Goal: Task Accomplishment & Management: Manage account settings

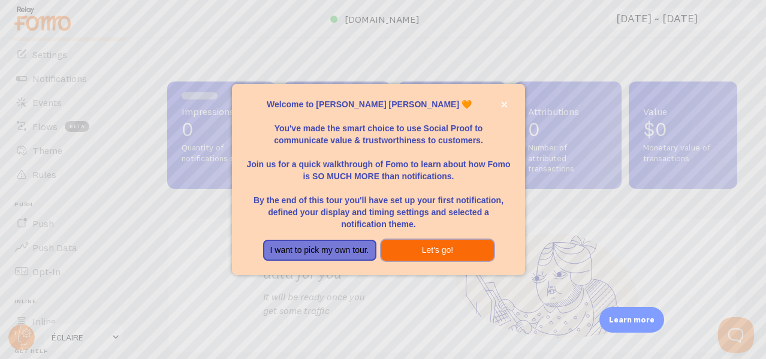
click at [428, 247] on button "Let's go!" at bounding box center [437, 251] width 113 height 22
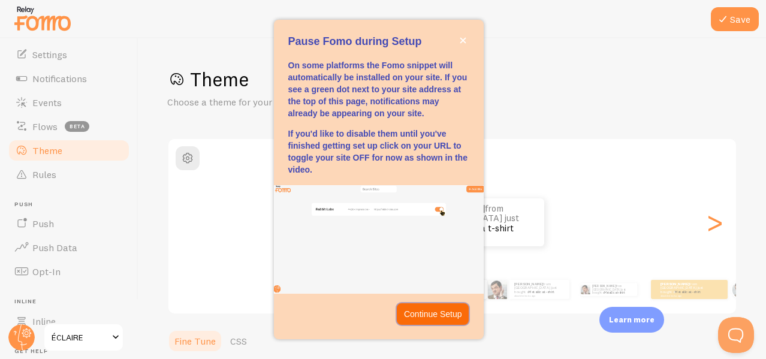
click at [427, 308] on p "Continue Setup" at bounding box center [433, 314] width 58 height 12
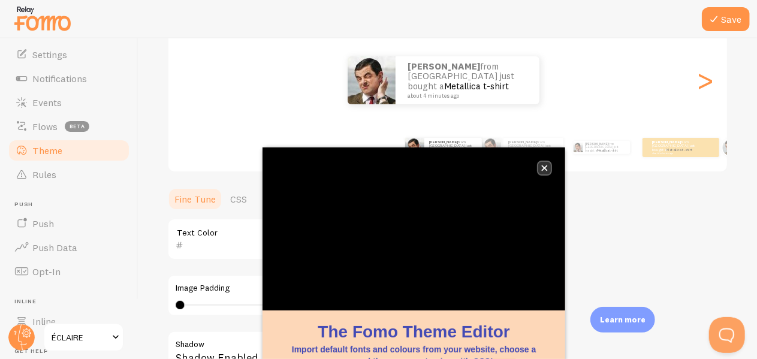
click at [545, 168] on icon "close," at bounding box center [545, 168] width 6 height 6
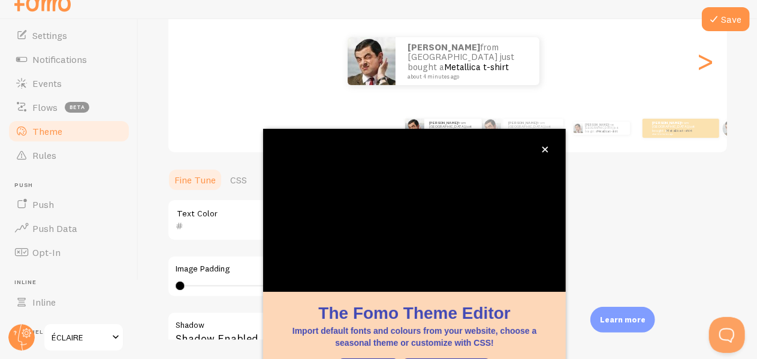
scroll to position [54, 0]
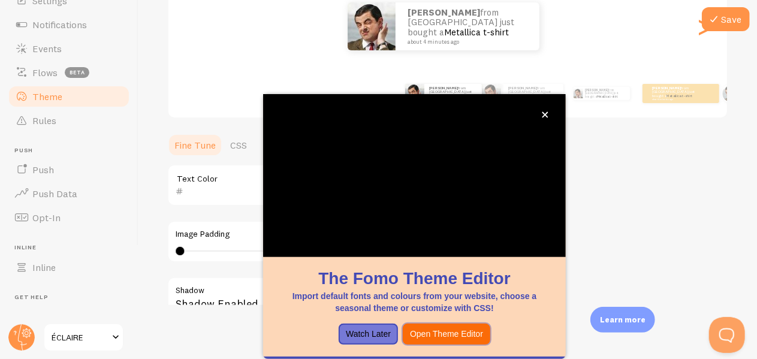
click at [448, 334] on button "Open Theme Editor" at bounding box center [446, 335] width 87 height 22
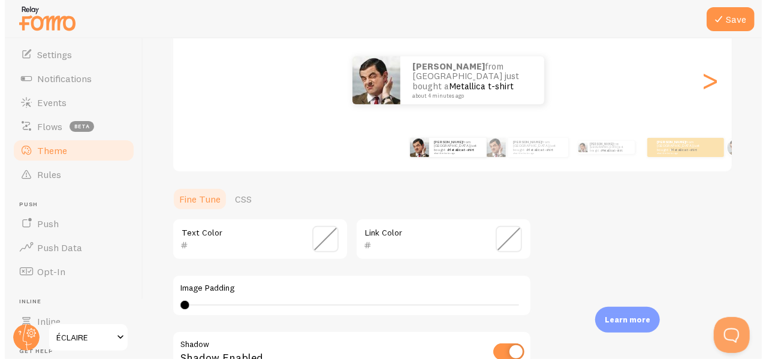
scroll to position [0, 0]
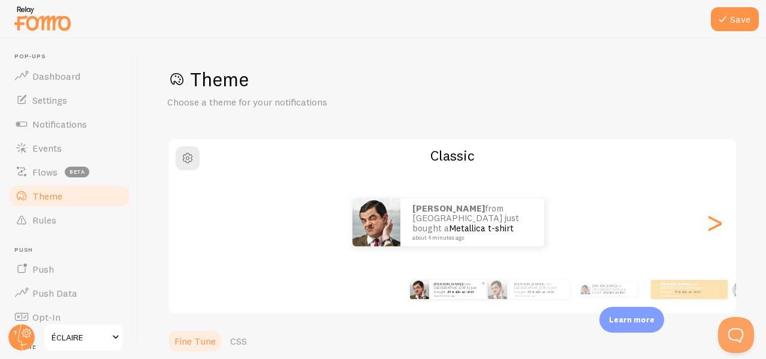
scroll to position [60, 0]
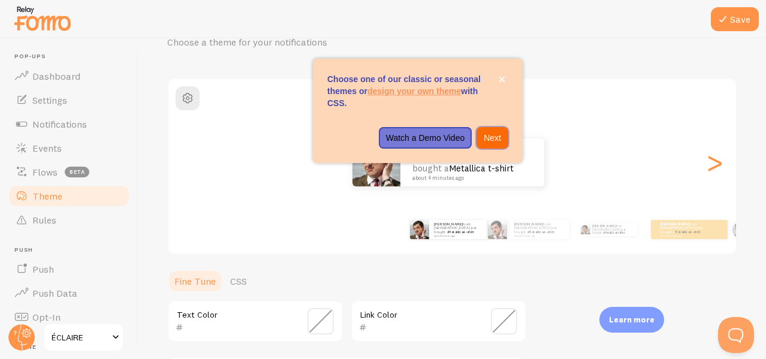
click at [486, 138] on p "Next" at bounding box center [492, 138] width 17 height 12
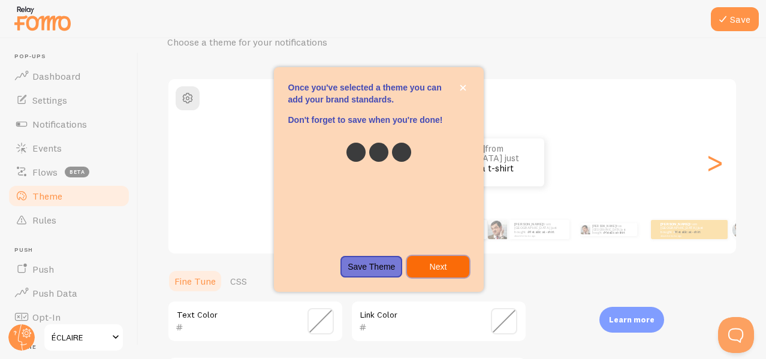
click at [437, 268] on p "Next" at bounding box center [437, 267] width 47 height 12
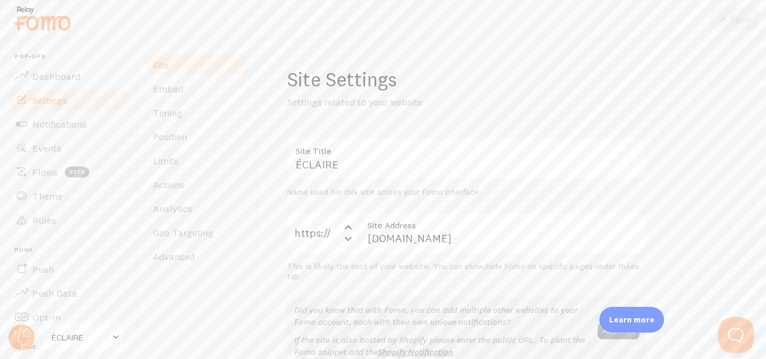
click at [376, 195] on div "Name used for this site across your Fomo interface" at bounding box center [467, 192] width 360 height 11
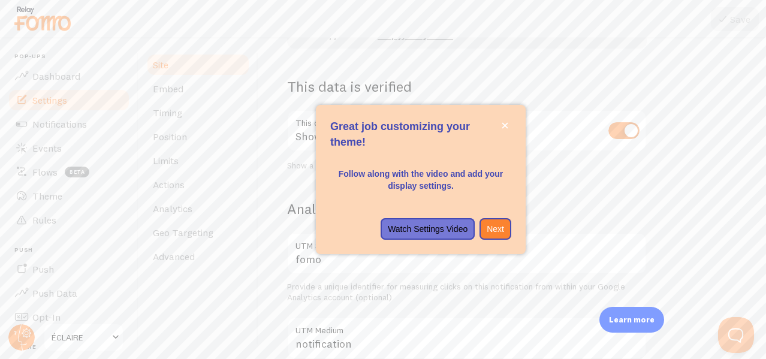
scroll to position [317, 0]
click at [458, 233] on p "Watch Settings Video" at bounding box center [428, 229] width 80 height 12
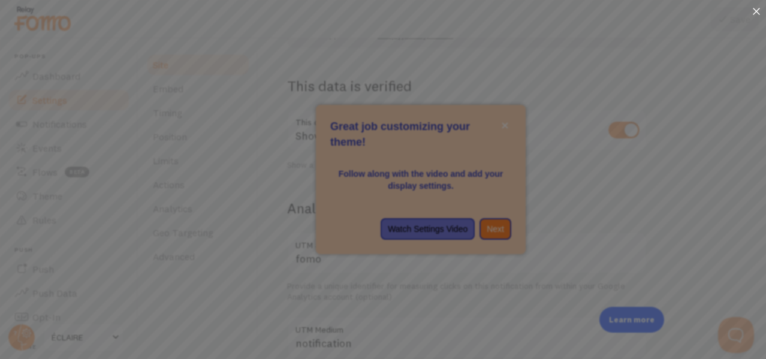
click at [757, 9] on icon at bounding box center [756, 11] width 7 height 7
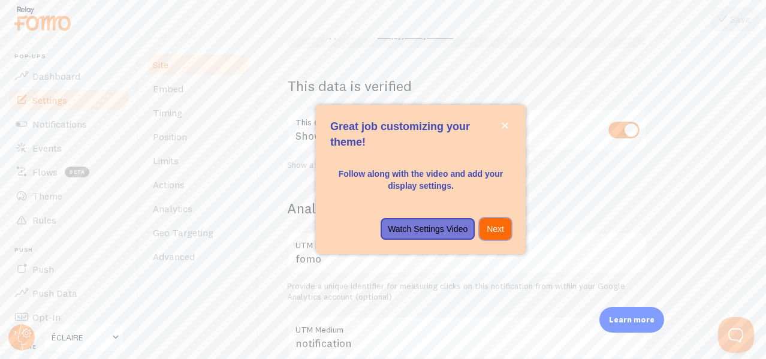
click at [496, 231] on p "Next" at bounding box center [495, 229] width 17 height 12
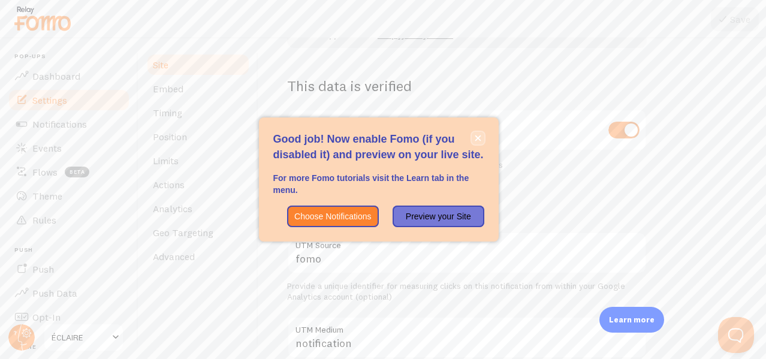
click at [472, 138] on button "close," at bounding box center [478, 138] width 13 height 13
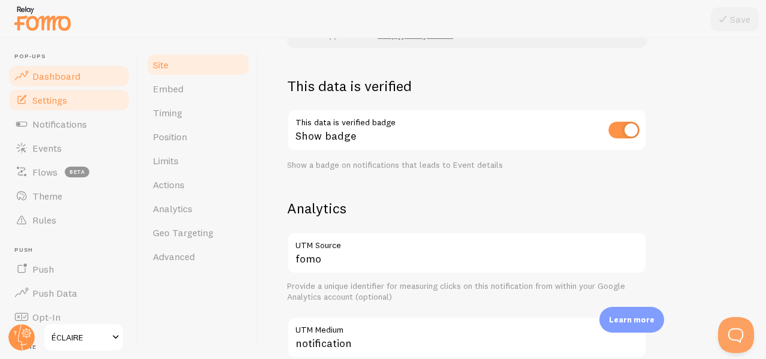
click at [46, 73] on span "Dashboard" at bounding box center [56, 76] width 48 height 12
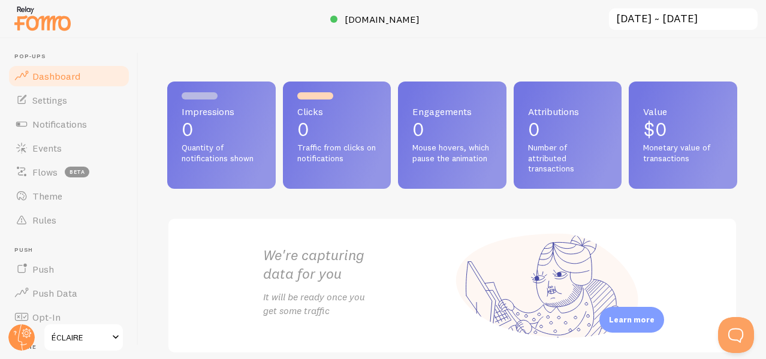
click at [71, 336] on span "ÉCLAIRE" at bounding box center [80, 337] width 57 height 14
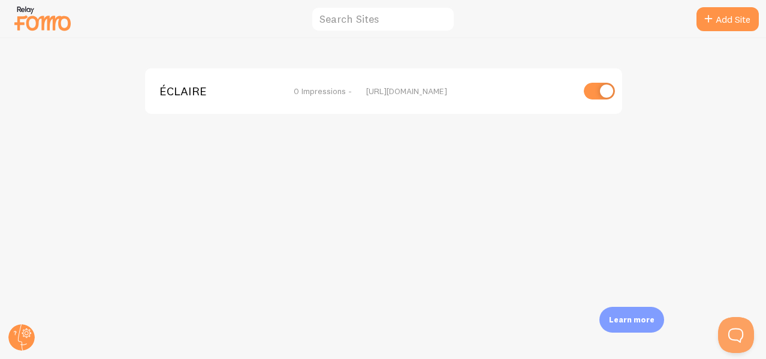
click at [594, 93] on input "checkbox" at bounding box center [599, 91] width 31 height 17
checkbox input "false"
click at [56, 26] on img at bounding box center [43, 18] width 60 height 31
click at [21, 338] on circle at bounding box center [21, 337] width 26 height 26
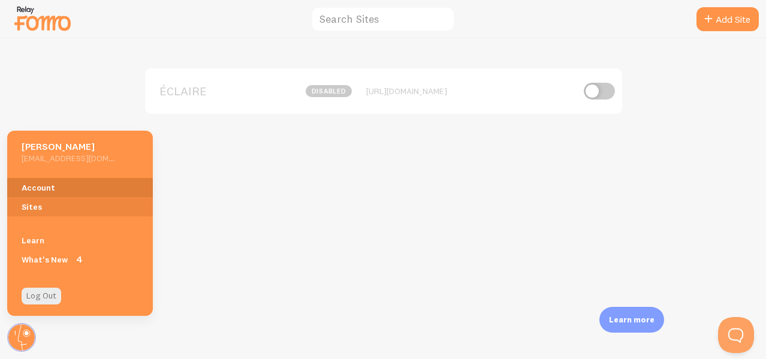
click at [64, 189] on link "Account" at bounding box center [80, 187] width 146 height 19
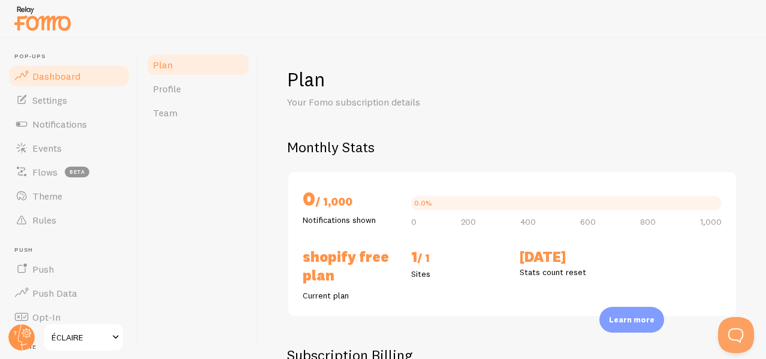
click at [77, 82] on span "Dashboard" at bounding box center [56, 76] width 48 height 12
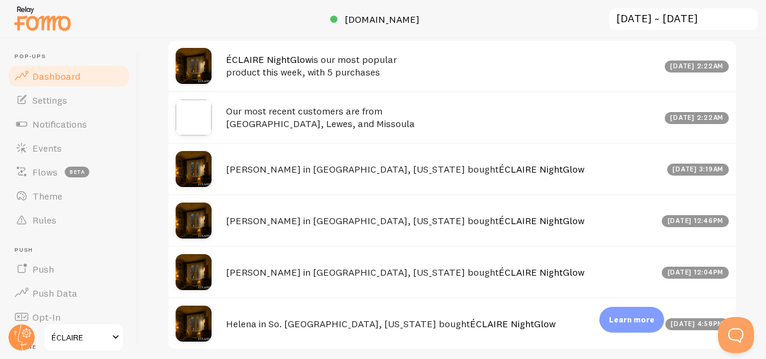
scroll to position [645, 0]
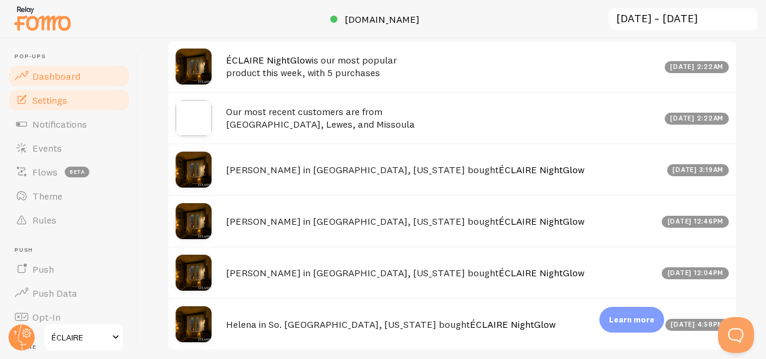
click at [79, 99] on link "Settings" at bounding box center [68, 100] width 123 height 24
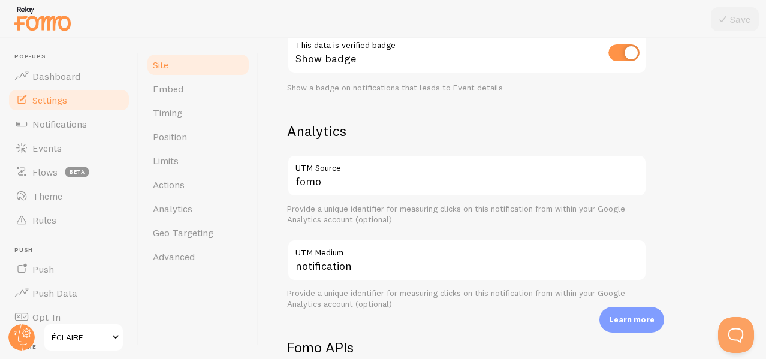
scroll to position [395, 0]
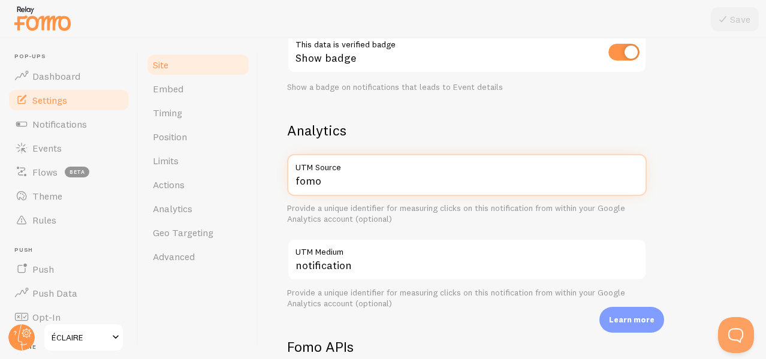
click at [325, 182] on input "fomo" at bounding box center [467, 175] width 360 height 42
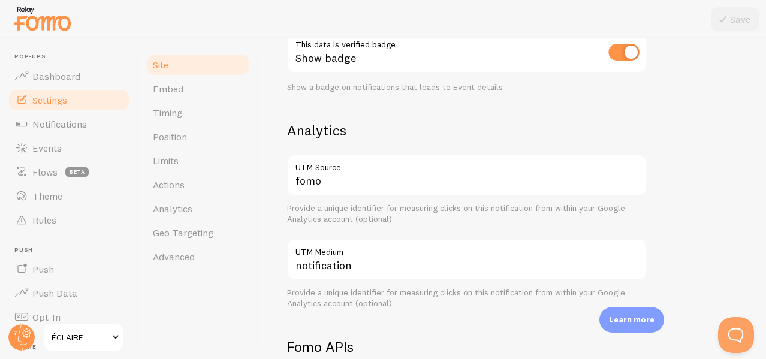
click at [381, 126] on h2 "Analytics" at bounding box center [467, 130] width 360 height 19
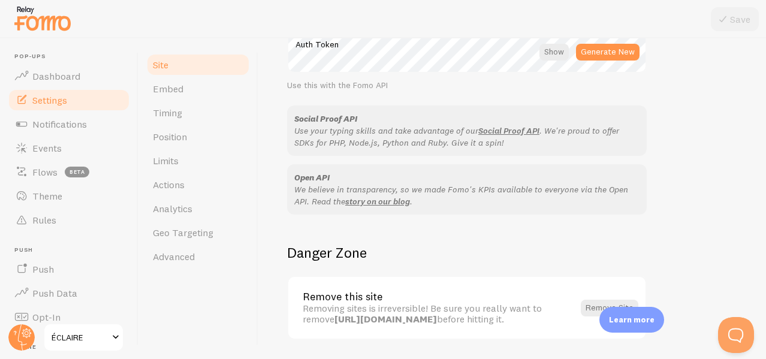
scroll to position [772, 0]
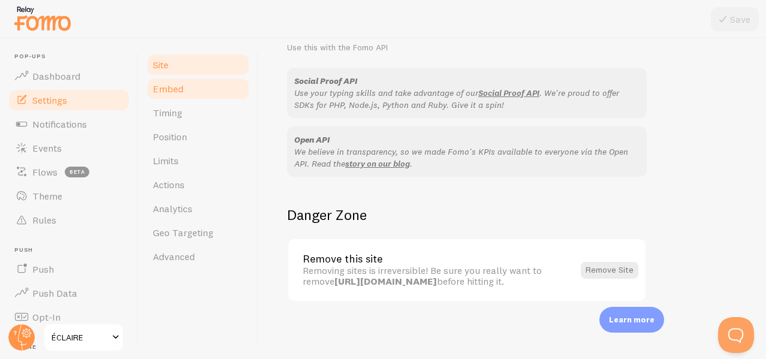
click at [186, 89] on link "Embed" at bounding box center [198, 89] width 105 height 24
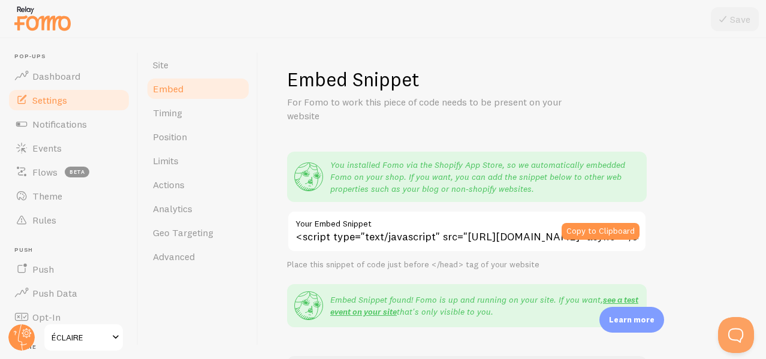
scroll to position [284, 0]
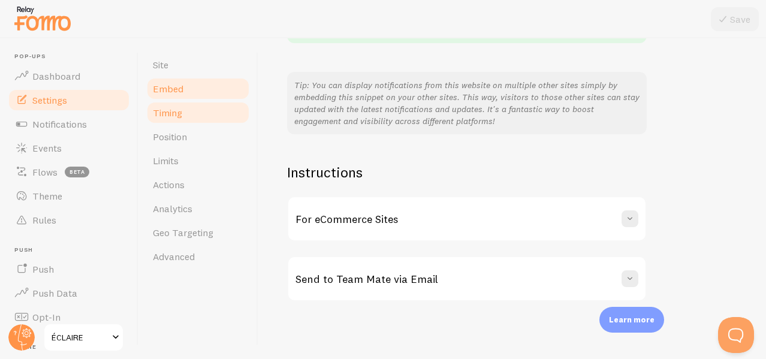
click at [198, 110] on link "Timing" at bounding box center [198, 113] width 105 height 24
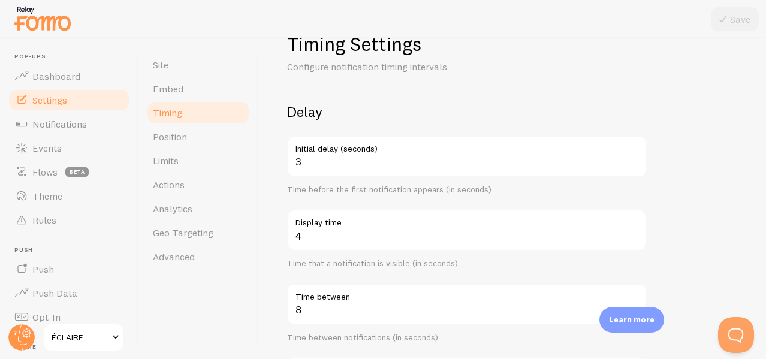
scroll to position [36, 0]
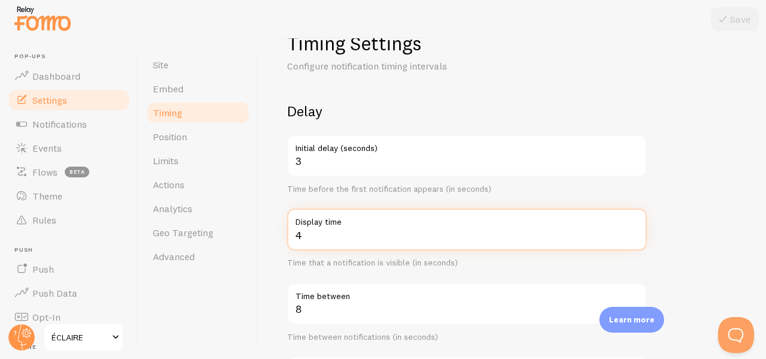
click at [374, 238] on input "4" at bounding box center [467, 230] width 360 height 42
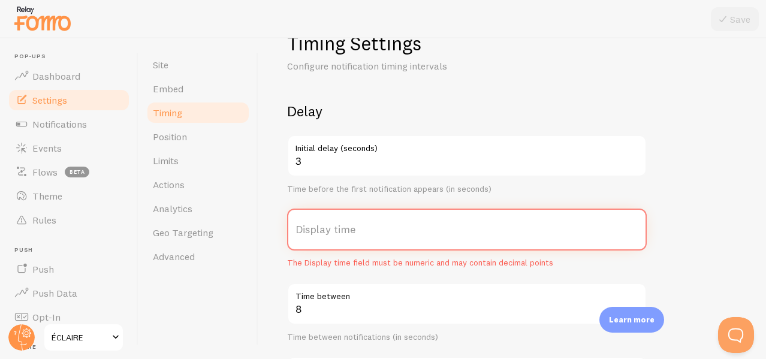
type input "7"
type input "5"
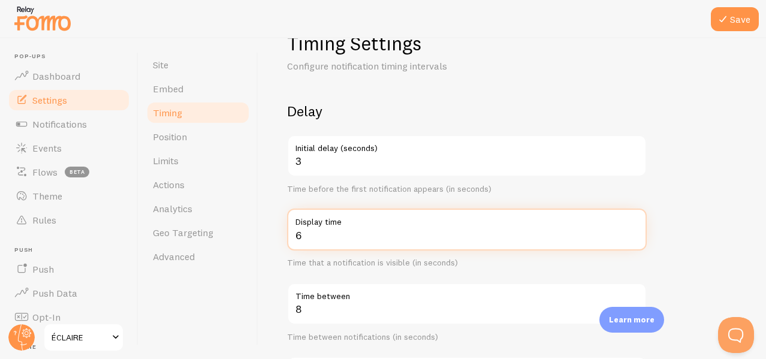
type input "6"
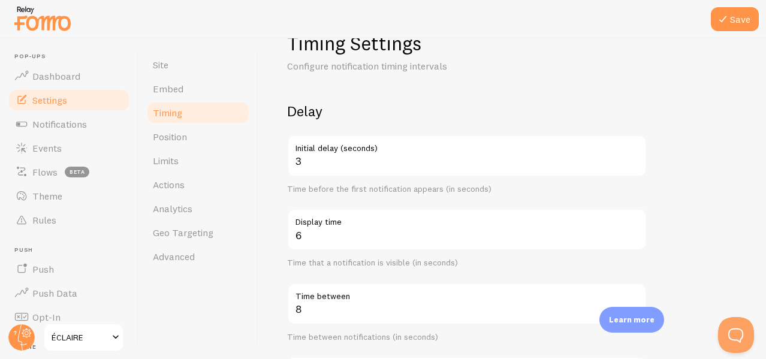
click at [687, 145] on form "Delay 3 Initial delay (seconds) Time before the first notification appears (in …" at bounding box center [512, 359] width 450 height 514
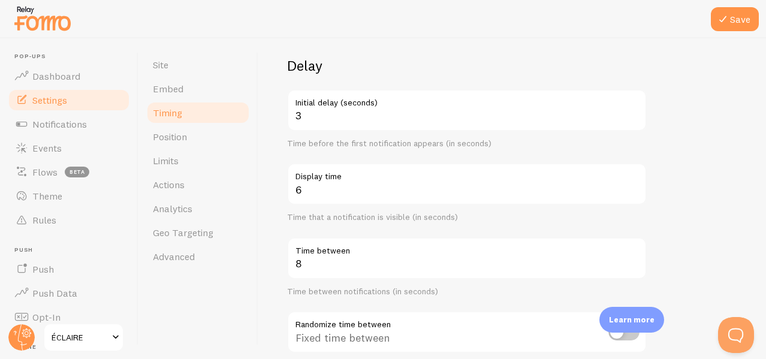
scroll to position [84, 0]
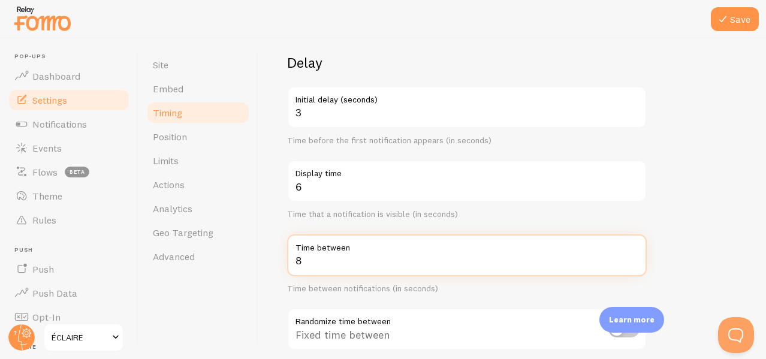
click at [419, 259] on input "8" at bounding box center [467, 255] width 360 height 42
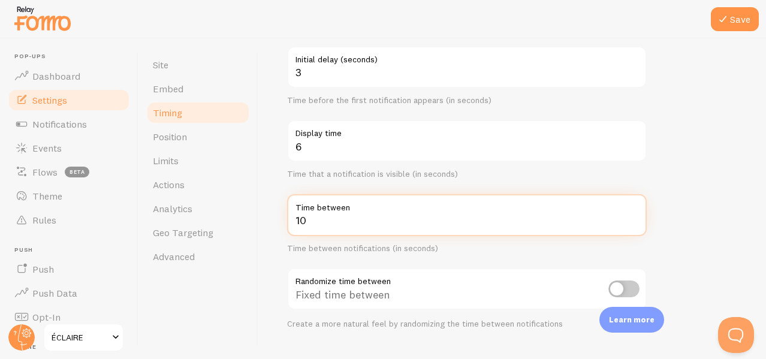
scroll to position [125, 0]
type input "10"
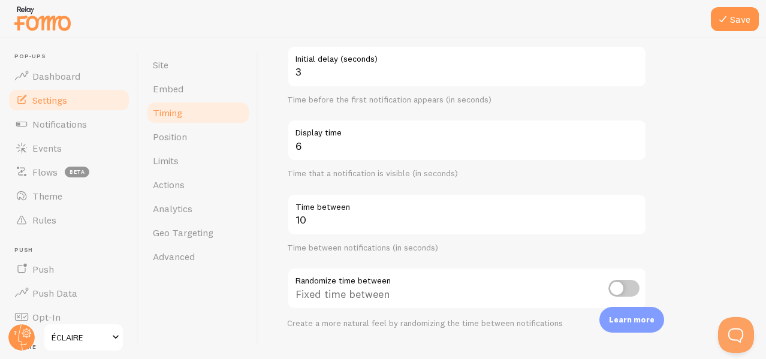
click at [414, 252] on div "Time between notifications (in seconds)" at bounding box center [467, 248] width 360 height 11
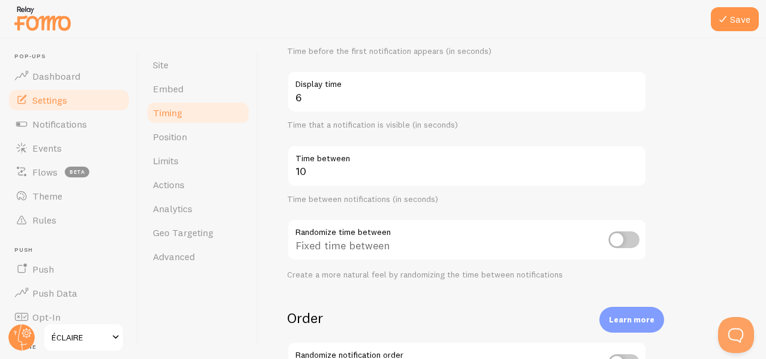
scroll to position [187, 0]
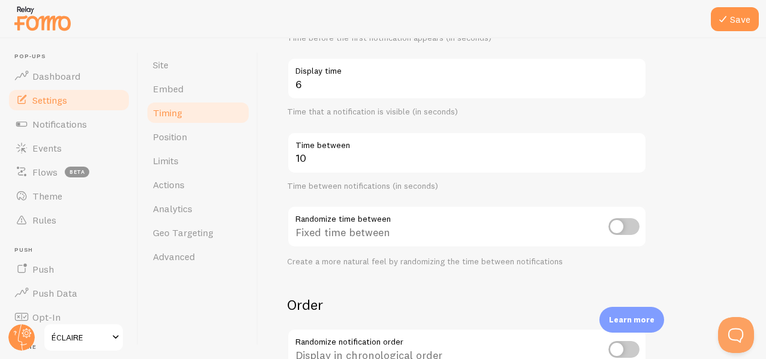
click at [627, 224] on input "checkbox" at bounding box center [623, 226] width 31 height 17
checkbox input "true"
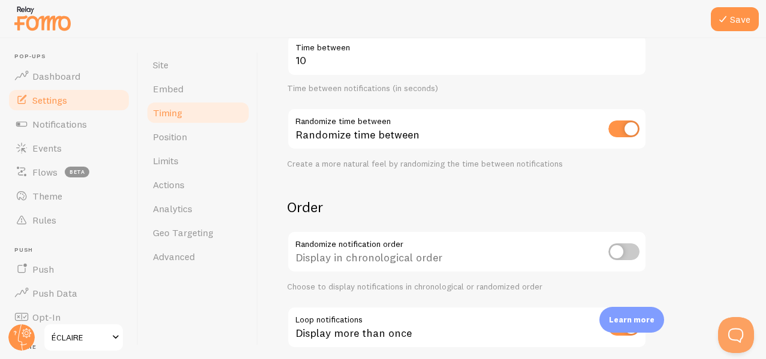
scroll to position [285, 0]
click at [620, 251] on input "checkbox" at bounding box center [623, 251] width 31 height 17
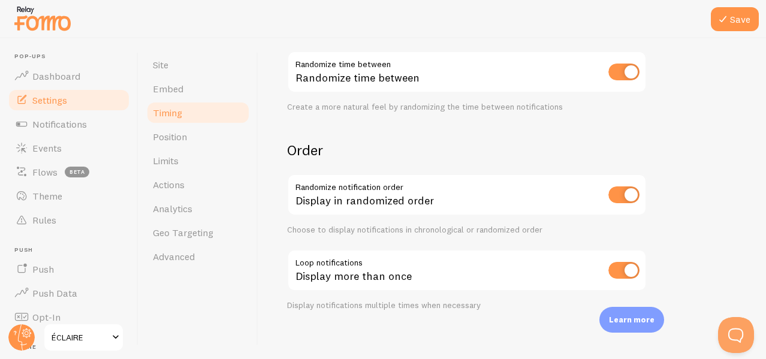
scroll to position [350, 0]
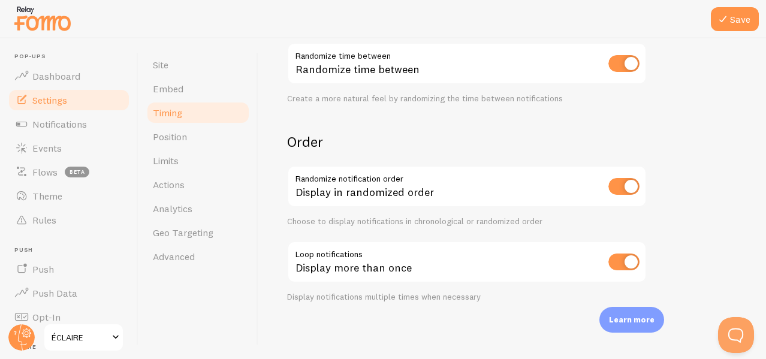
click at [618, 183] on input "checkbox" at bounding box center [623, 186] width 31 height 17
checkbox input "false"
click at [620, 264] on input "checkbox" at bounding box center [623, 261] width 31 height 17
checkbox input "false"
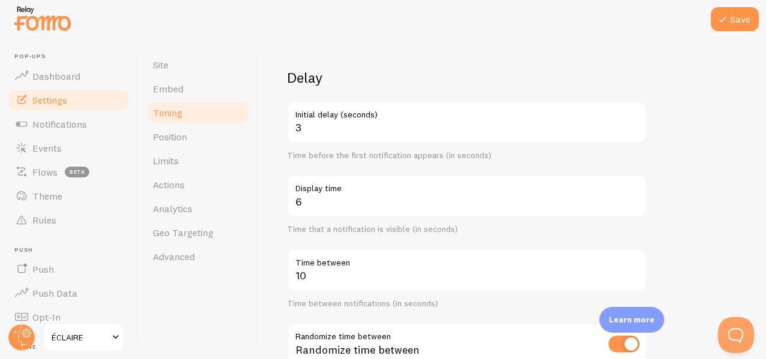
scroll to position [0, 0]
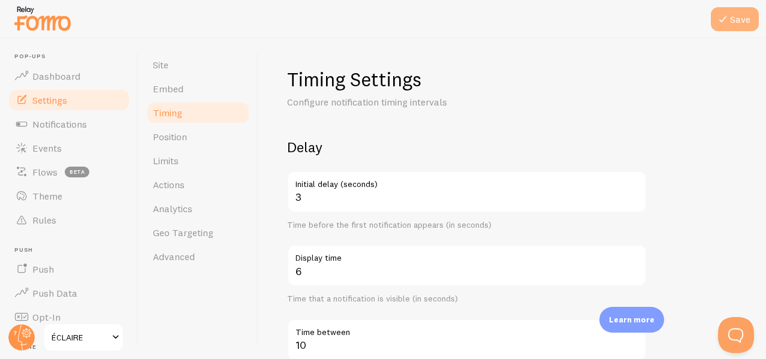
click at [729, 22] on icon at bounding box center [723, 19] width 14 height 14
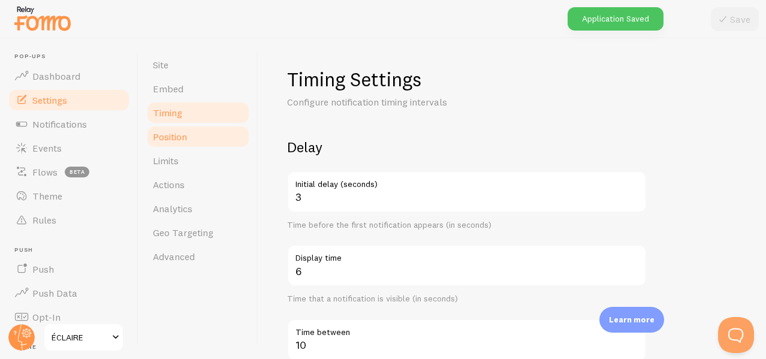
click at [176, 140] on span "Position" at bounding box center [170, 137] width 34 height 12
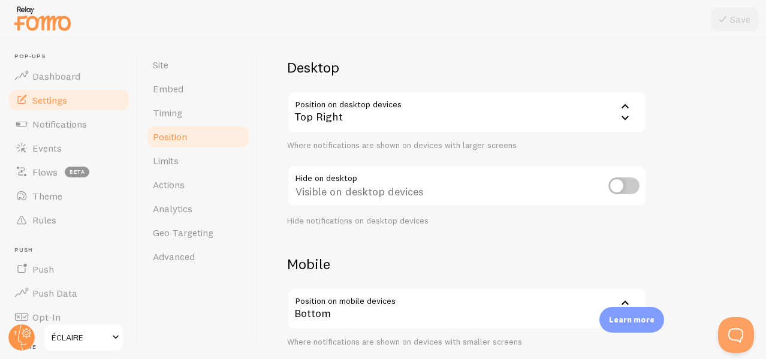
scroll to position [194, 0]
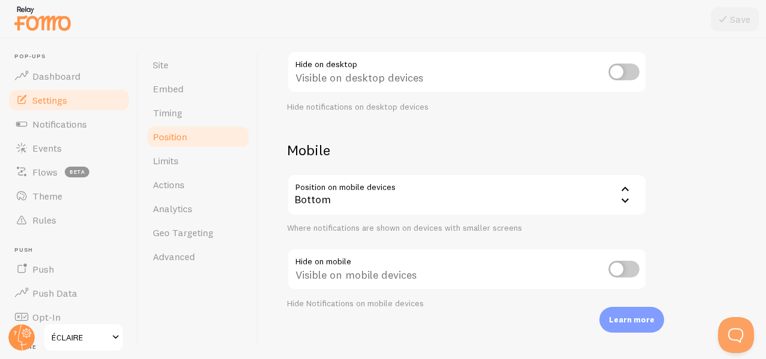
click at [456, 198] on div "Bottom" at bounding box center [467, 195] width 360 height 42
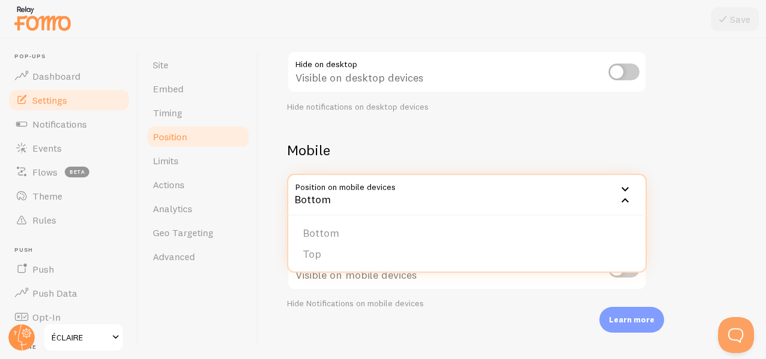
click at [268, 249] on div "Devices & Position Placement of notifications on mobile and desktop devices Des…" at bounding box center [512, 198] width 508 height 321
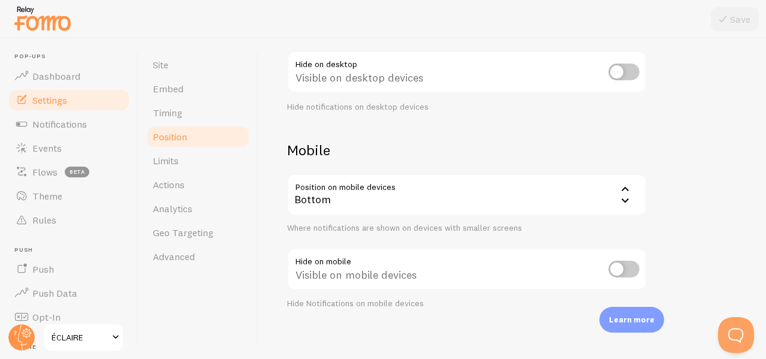
scroll to position [201, 0]
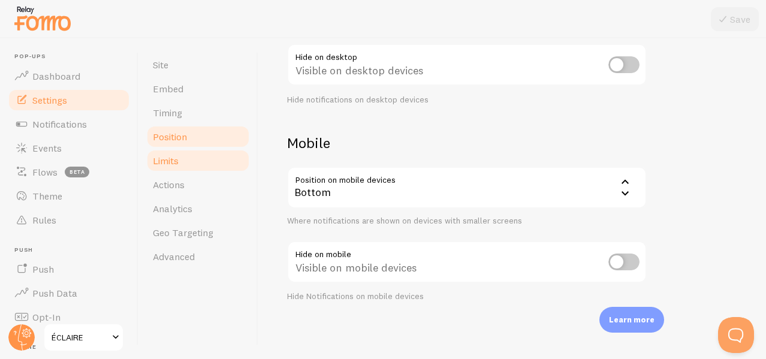
click at [197, 160] on link "Limits" at bounding box center [198, 161] width 105 height 24
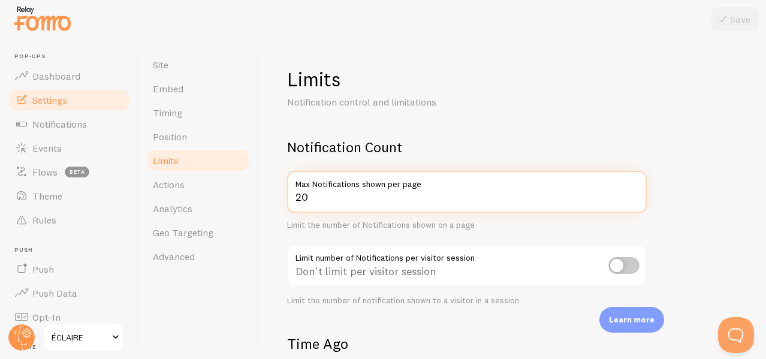
click at [316, 198] on input "20" at bounding box center [467, 192] width 360 height 42
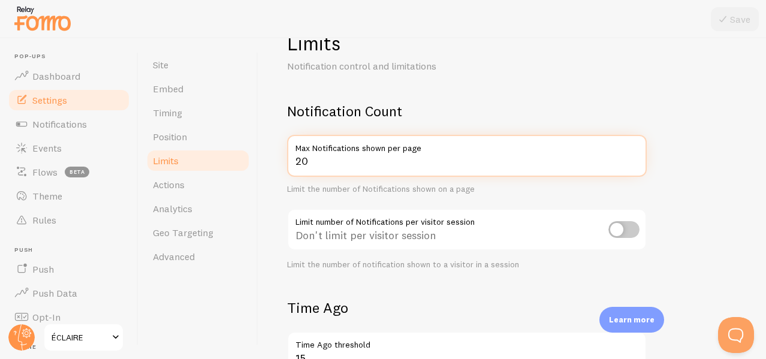
scroll to position [40, 0]
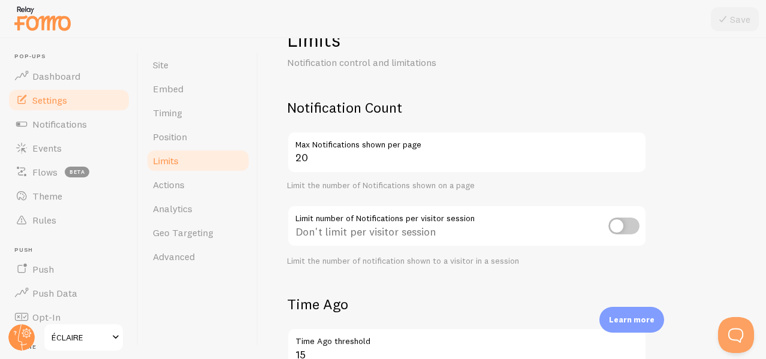
click at [363, 194] on div "Notification Count 20 Max Notifications shown per page Limit the number of Noti…" at bounding box center [467, 182] width 360 height 168
click at [625, 221] on input "checkbox" at bounding box center [623, 226] width 31 height 17
checkbox input "true"
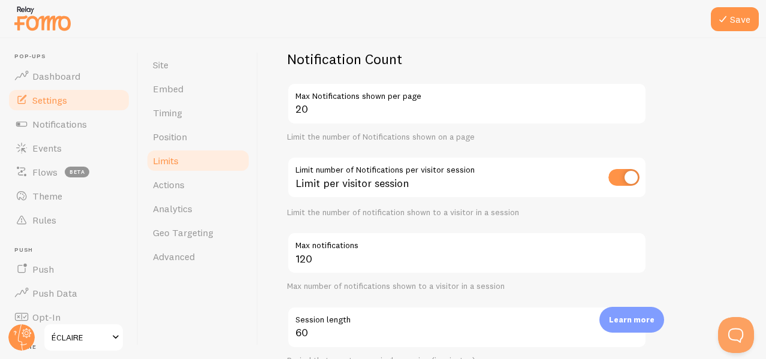
scroll to position [89, 0]
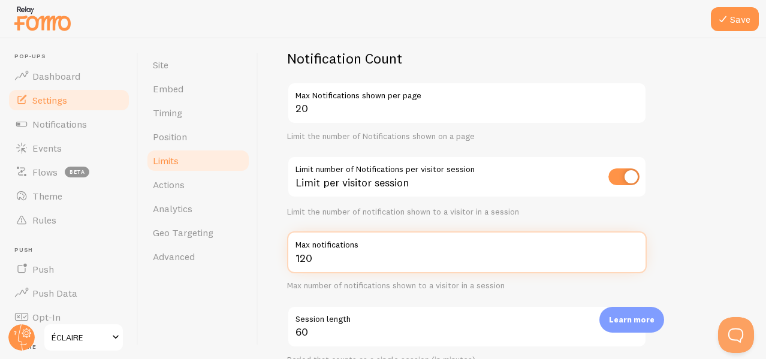
click at [394, 263] on input "120" at bounding box center [467, 252] width 360 height 42
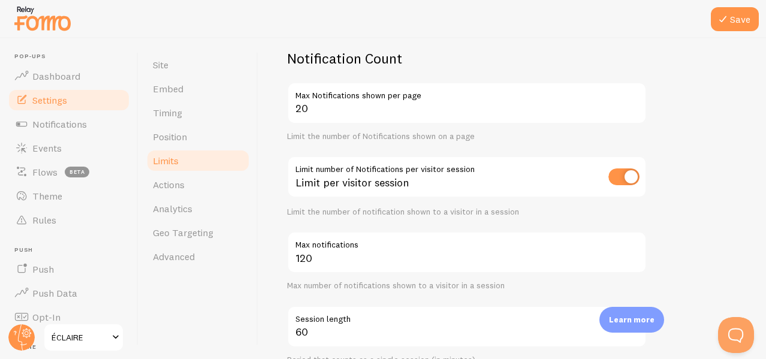
click at [424, 215] on div "Limit the number of notification shown to a visitor in a session" at bounding box center [467, 212] width 360 height 11
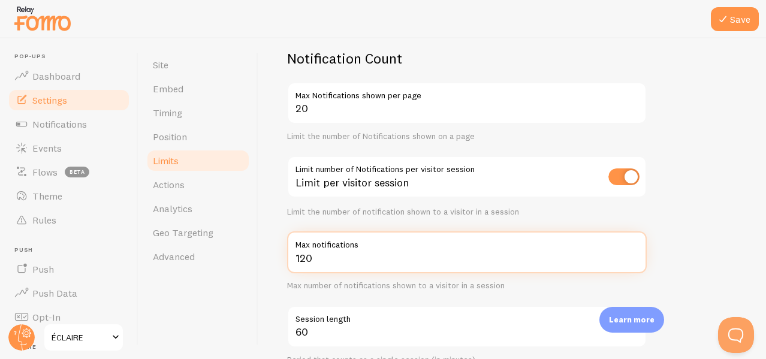
click at [387, 257] on input "120" at bounding box center [467, 252] width 360 height 42
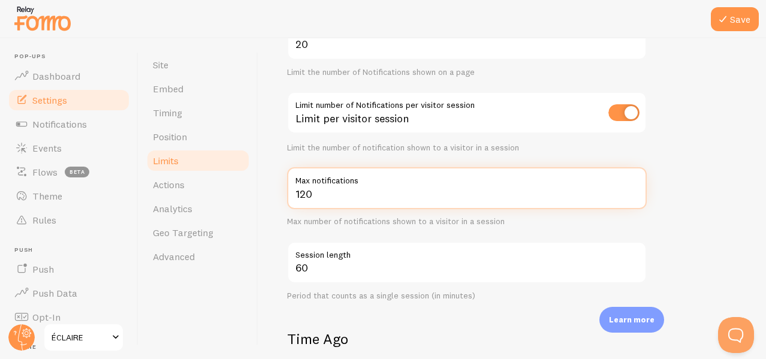
scroll to position [153, 0]
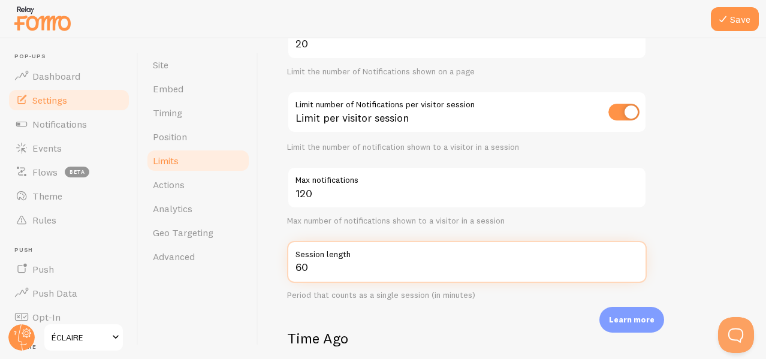
click at [372, 268] on input "60" at bounding box center [467, 262] width 360 height 42
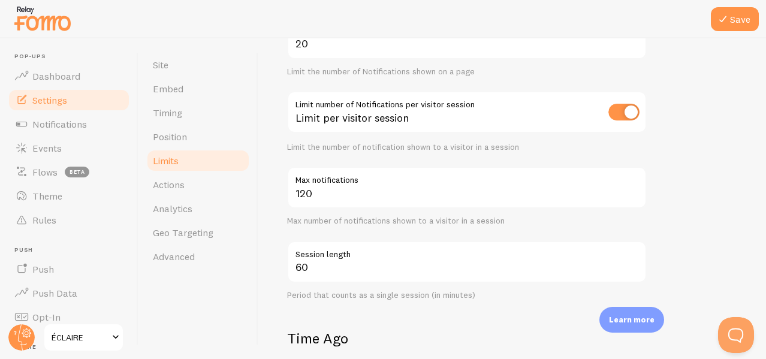
click at [267, 253] on div "Limits Notification control and limitations Notification Count 20 Max Notificat…" at bounding box center [512, 198] width 508 height 321
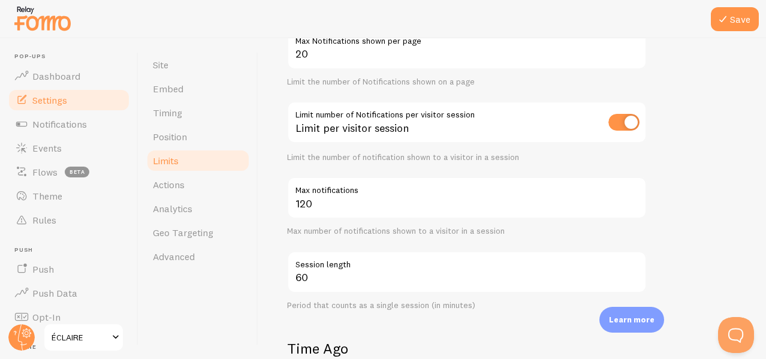
scroll to position [143, 0]
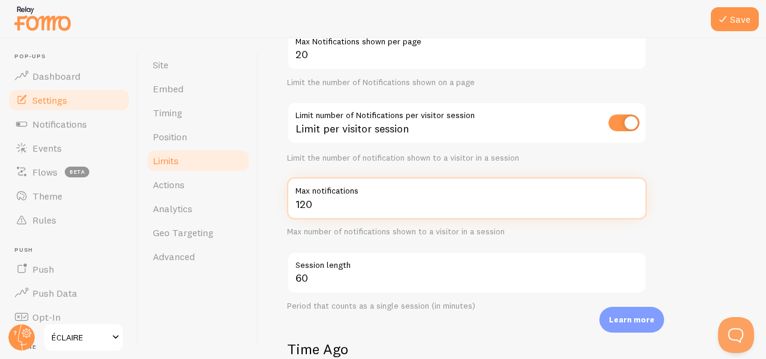
click at [328, 208] on input "120" at bounding box center [467, 198] width 360 height 42
type input "20"
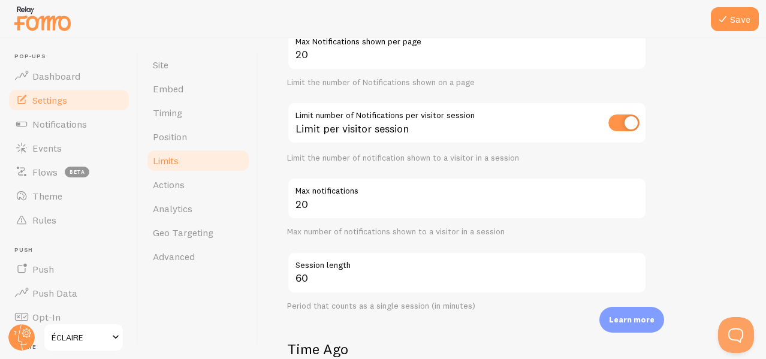
click at [348, 165] on div "Notification Count 20 Max Notifications shown per page Limit the number of Noti…" at bounding box center [467, 153] width 360 height 316
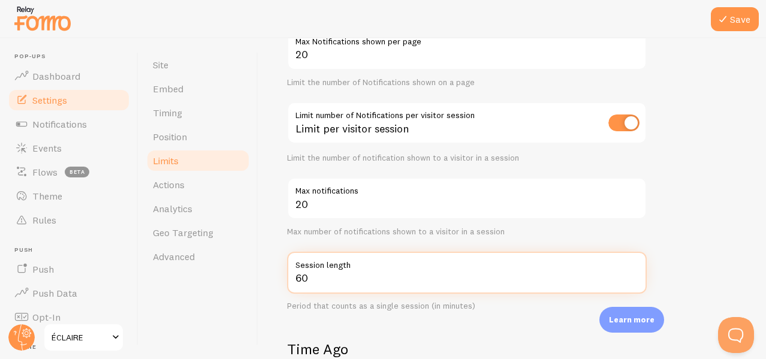
click at [315, 281] on input "60" at bounding box center [467, 273] width 360 height 42
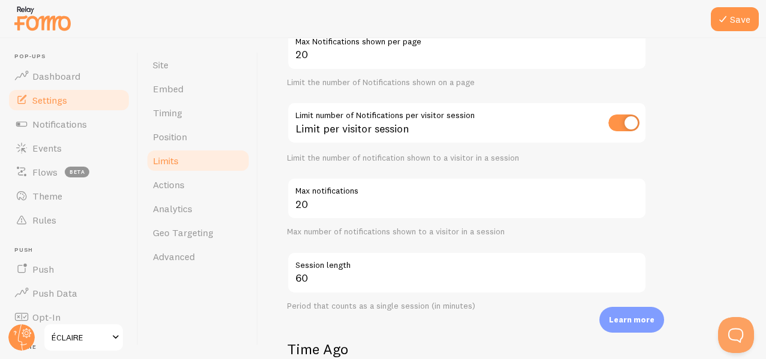
click at [275, 254] on div "Limits Notification control and limitations Notification Count 20 Max Notificat…" at bounding box center [512, 198] width 508 height 321
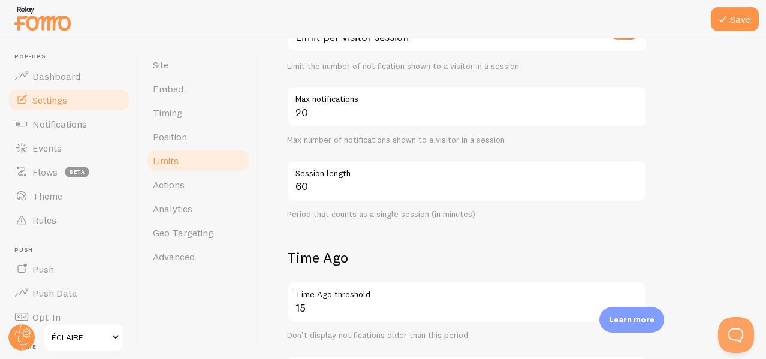
scroll to position [274, 0]
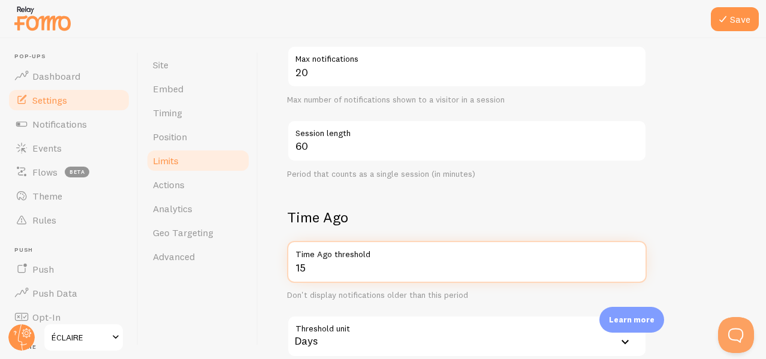
click at [329, 268] on input "15" at bounding box center [467, 262] width 360 height 42
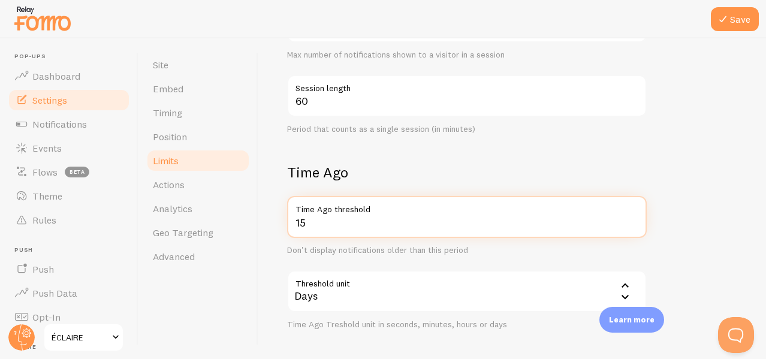
scroll to position [320, 0]
click at [303, 222] on input "15" at bounding box center [467, 216] width 360 height 42
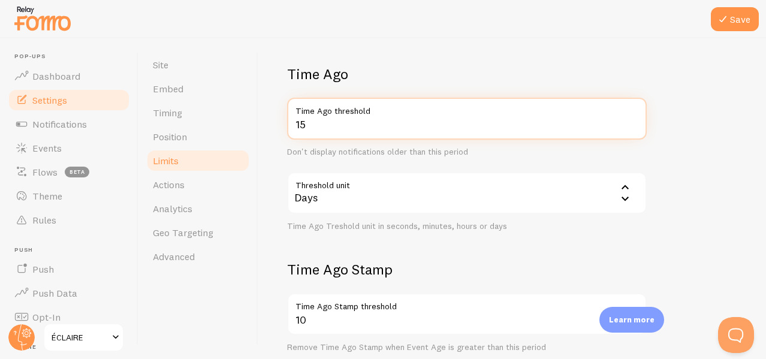
scroll to position [428, 0]
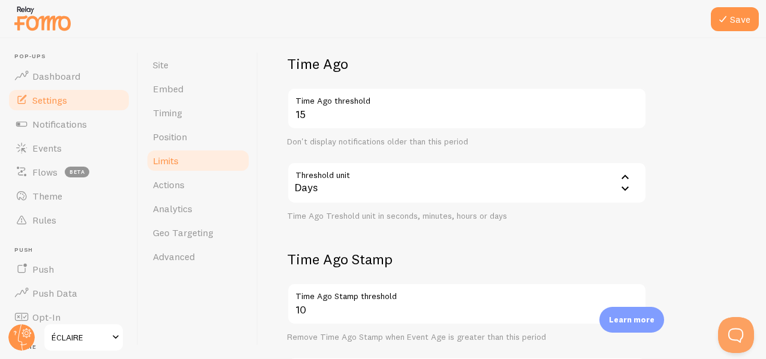
click at [343, 182] on div "Days" at bounding box center [467, 183] width 360 height 42
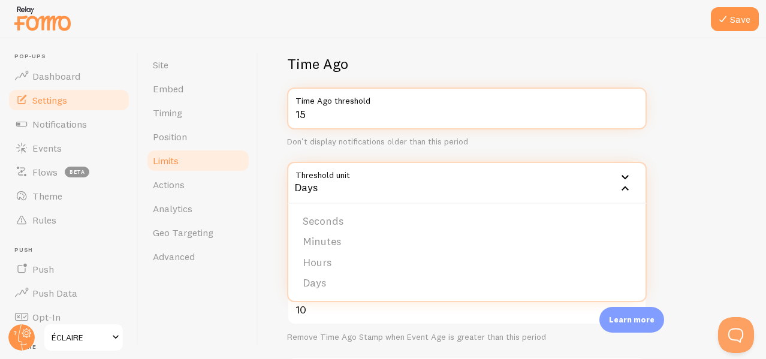
click at [306, 117] on input "15" at bounding box center [467, 108] width 360 height 42
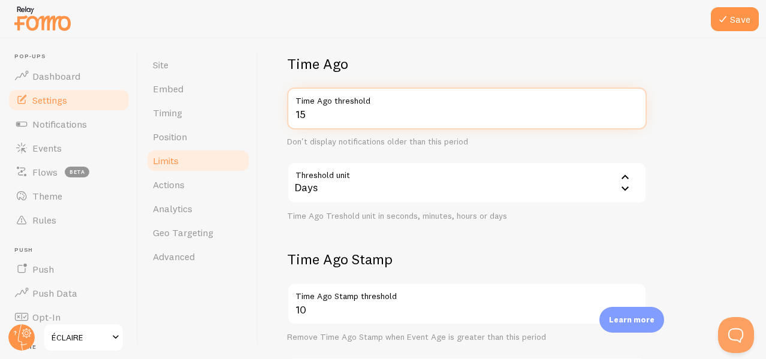
click at [306, 117] on input "15" at bounding box center [467, 108] width 360 height 42
type input "30"
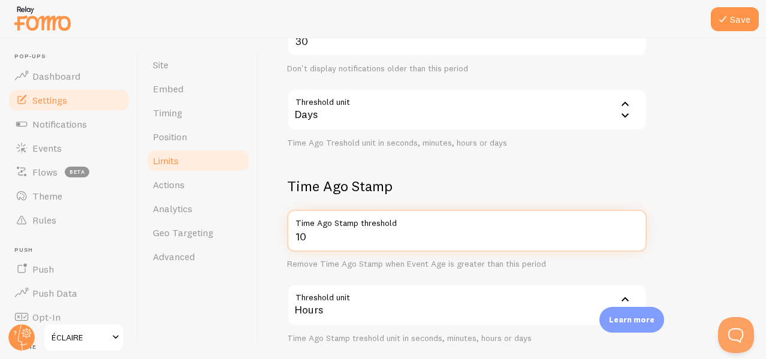
click at [322, 237] on input "10" at bounding box center [467, 231] width 360 height 42
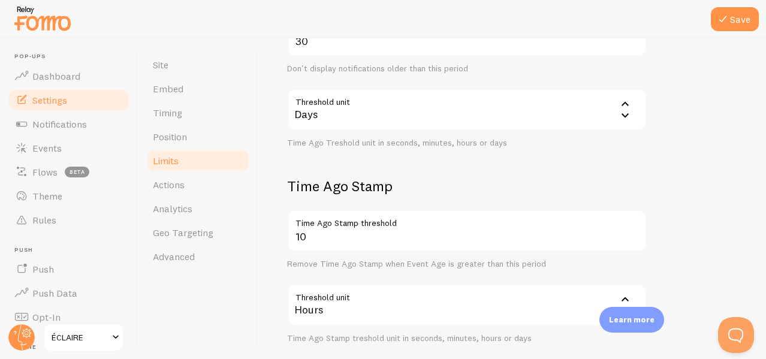
click at [321, 269] on div "Remove Time Ago Stamp when Event Age is greater than this period" at bounding box center [467, 264] width 360 height 11
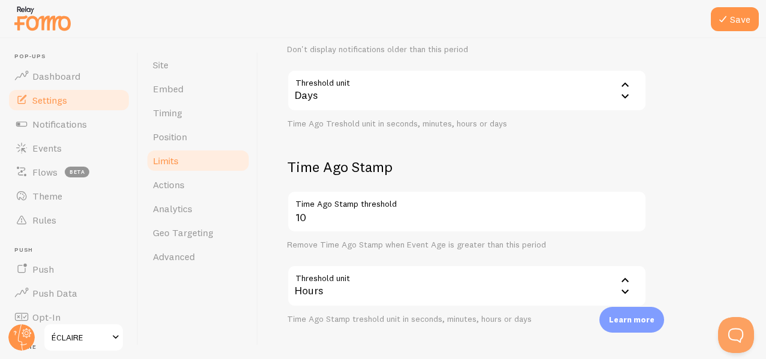
scroll to position [524, 0]
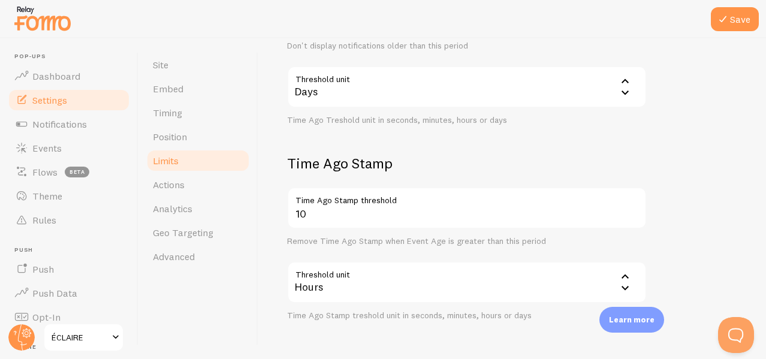
click at [321, 289] on div "Hours" at bounding box center [467, 282] width 360 height 42
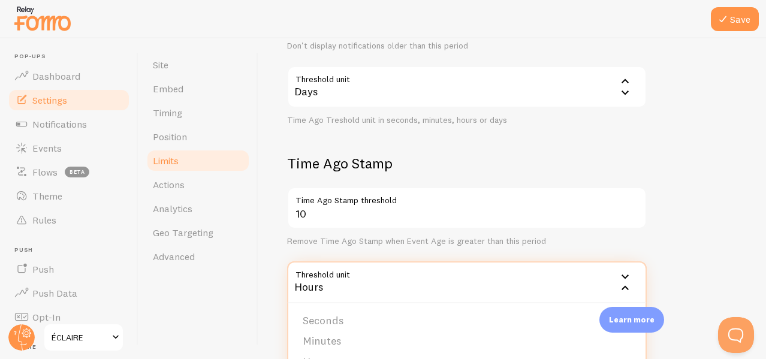
scroll to position [566, 0]
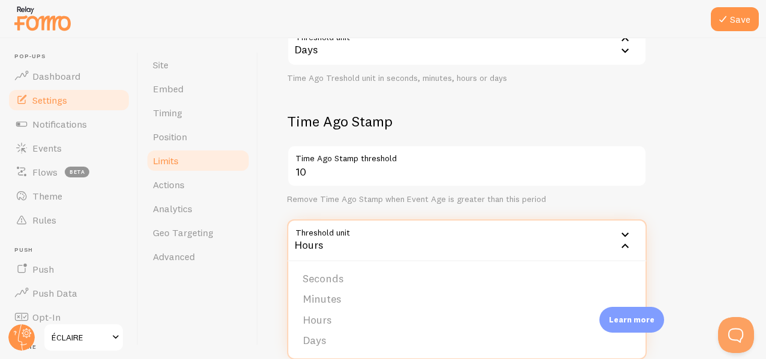
click at [273, 198] on div "Limits Notification control and limitations Notification Count 20 Max Notificat…" at bounding box center [512, 198] width 508 height 321
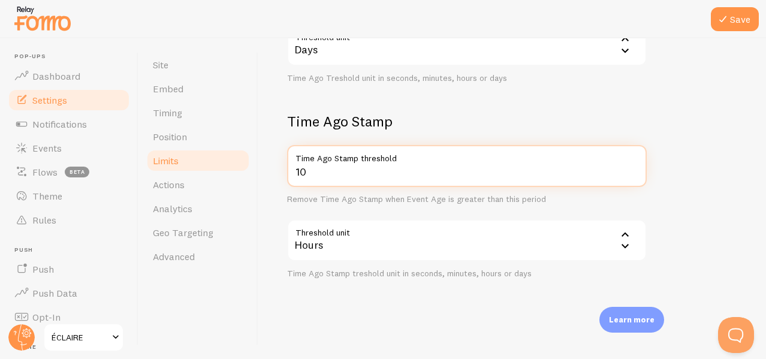
click at [346, 179] on input "10" at bounding box center [467, 166] width 360 height 42
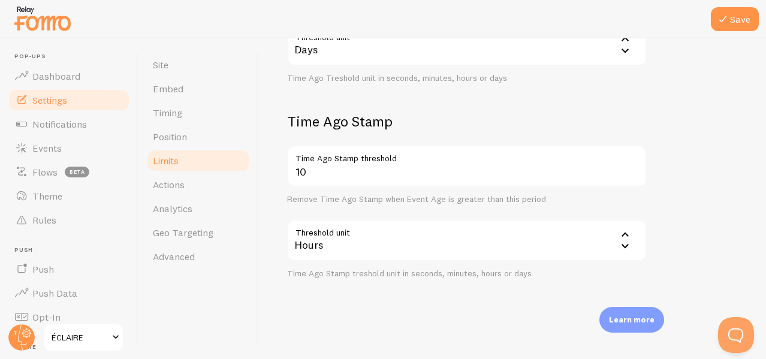
click at [373, 126] on h2 "Time Ago Stamp" at bounding box center [467, 121] width 360 height 19
click at [355, 135] on div "Time Ago Stamp 10 Time Ago Stamp threshold Remove Time Ago Stamp when Event Age…" at bounding box center [467, 195] width 360 height 167
click at [192, 178] on link "Actions" at bounding box center [198, 185] width 105 height 24
click at [737, 23] on button "Save" at bounding box center [735, 19] width 48 height 24
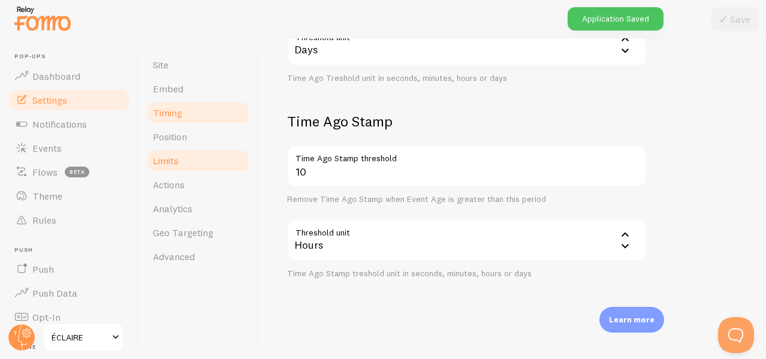
click at [171, 104] on link "Timing" at bounding box center [198, 113] width 105 height 24
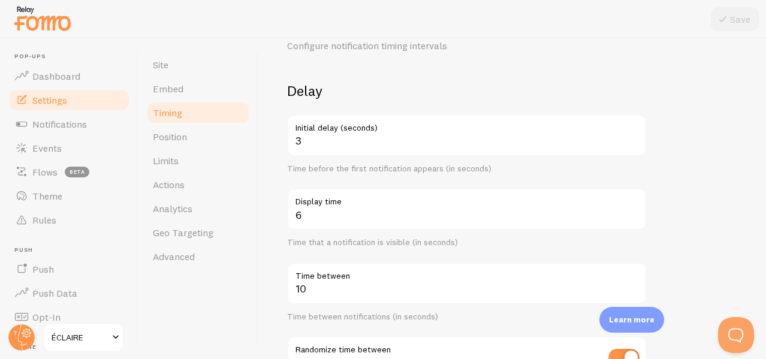
scroll to position [60, 0]
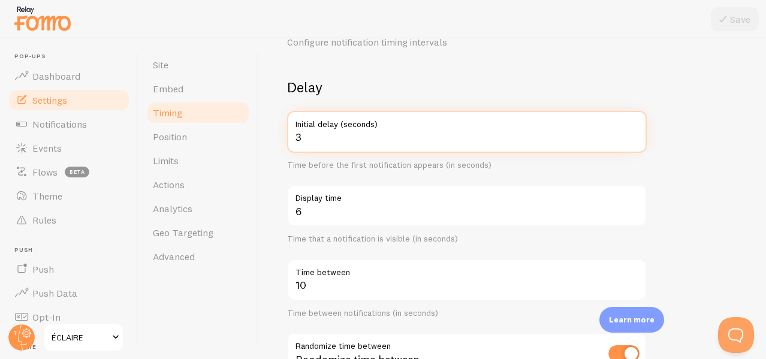
click at [311, 136] on input "3" at bounding box center [467, 132] width 360 height 42
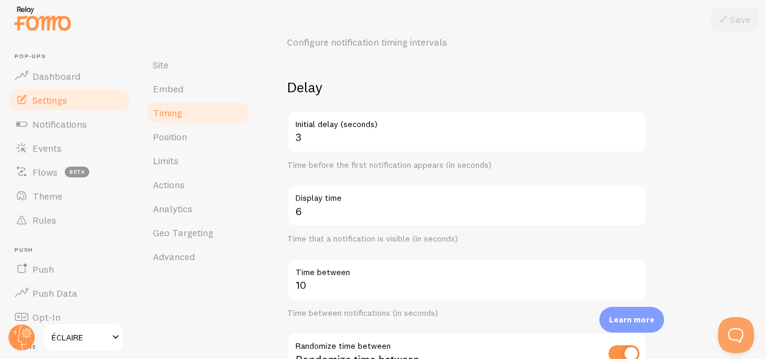
click at [340, 99] on div "Delay 3 Initial delay (seconds) Time before the first notification appears (in …" at bounding box center [467, 236] width 360 height 316
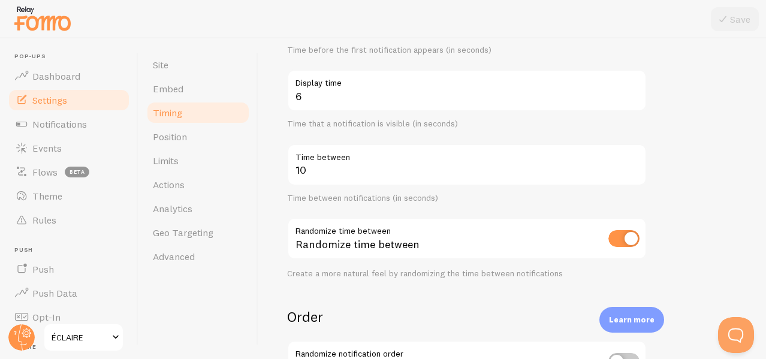
scroll to position [176, 0]
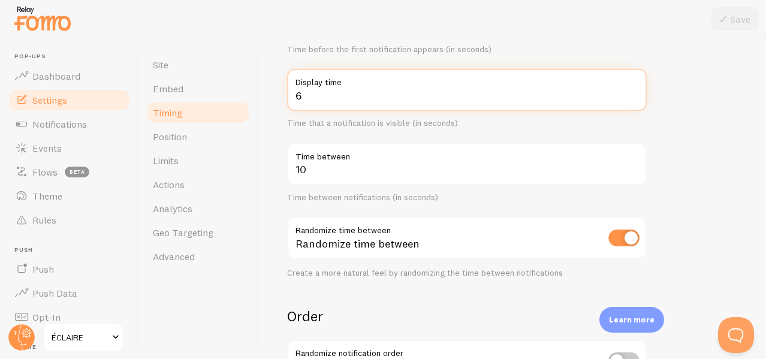
click at [325, 99] on input "6" at bounding box center [467, 90] width 360 height 42
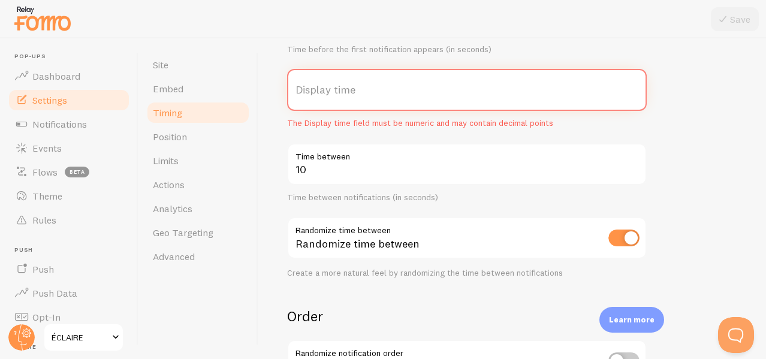
type input "9"
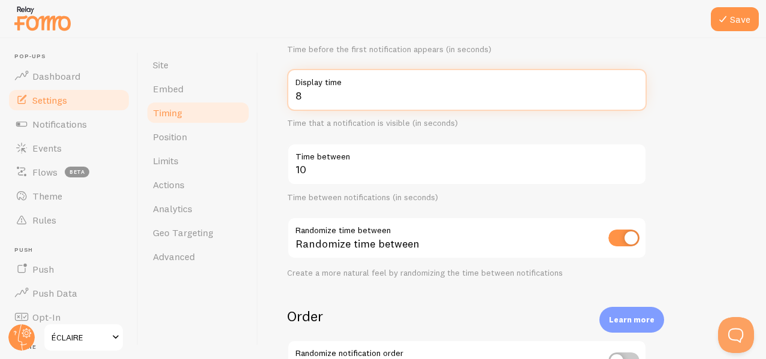
type input "8"
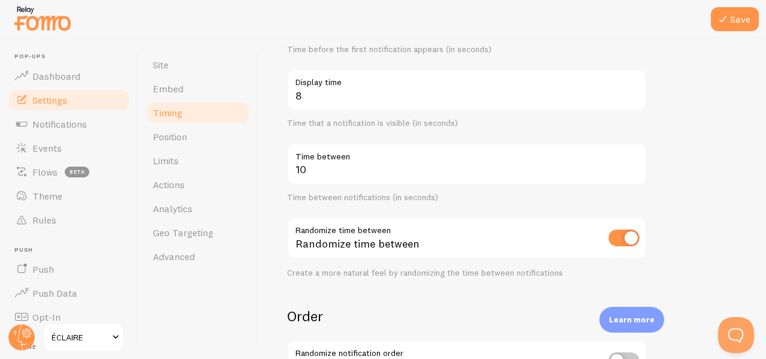
click at [683, 59] on form "Delay 3 Initial delay (seconds) Time before the first notification appears (in …" at bounding box center [512, 219] width 450 height 514
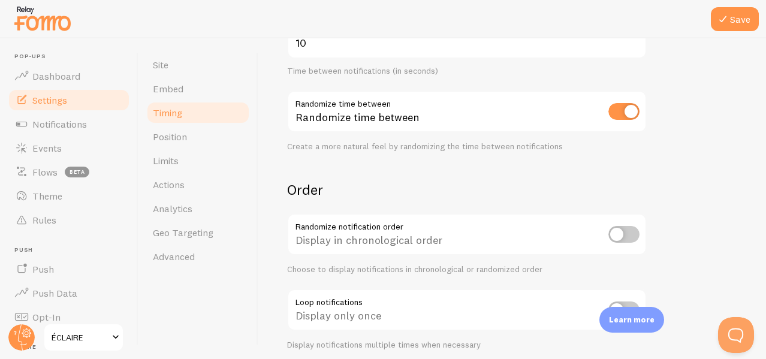
scroll to position [306, 0]
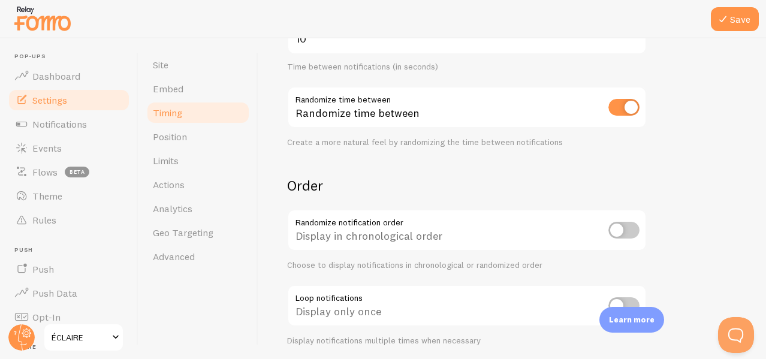
click at [623, 231] on input "checkbox" at bounding box center [623, 230] width 31 height 17
checkbox input "false"
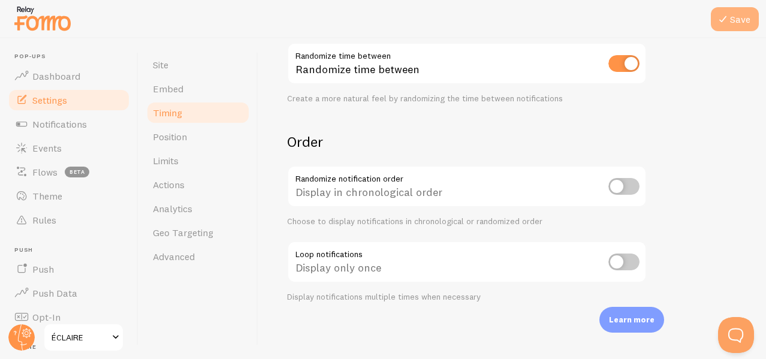
click at [745, 23] on button "Save" at bounding box center [735, 19] width 48 height 24
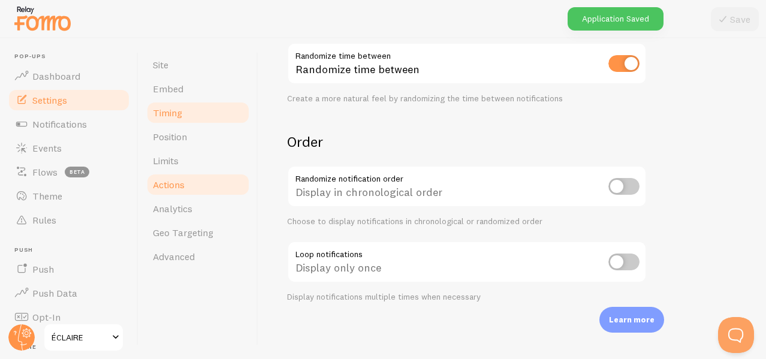
click at [189, 180] on link "Actions" at bounding box center [198, 185] width 105 height 24
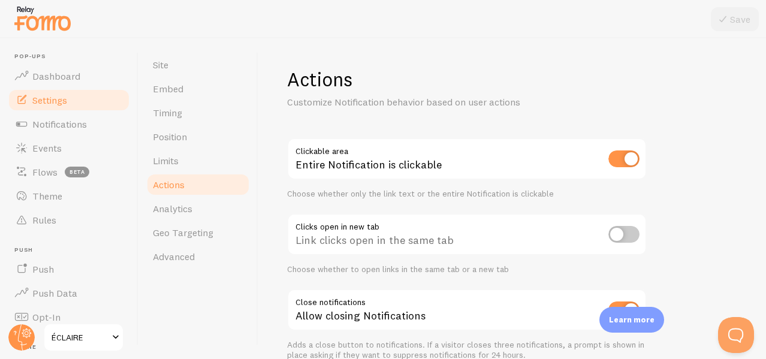
click at [623, 159] on input "checkbox" at bounding box center [623, 158] width 31 height 17
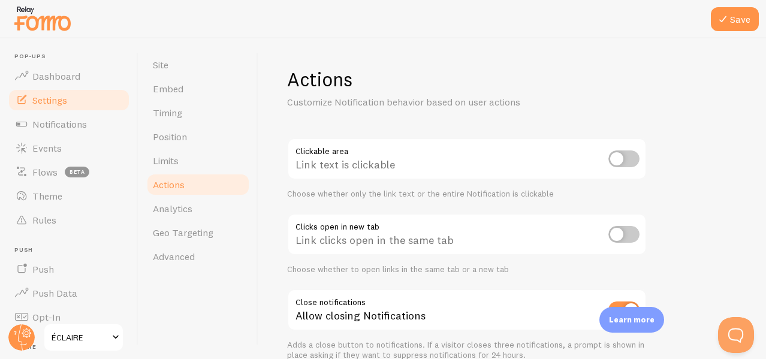
click at [623, 159] on input "checkbox" at bounding box center [623, 158] width 31 height 17
checkbox input "true"
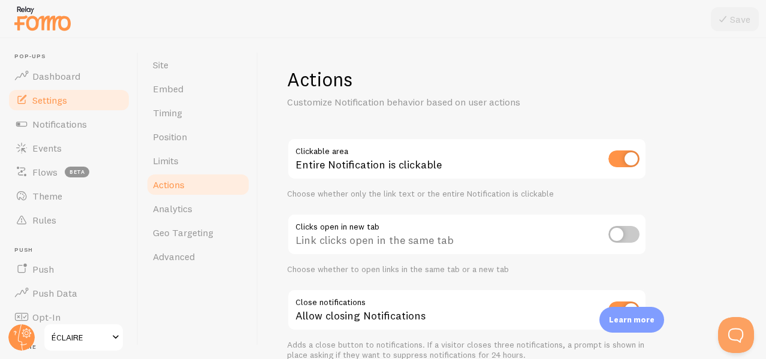
scroll to position [59, 0]
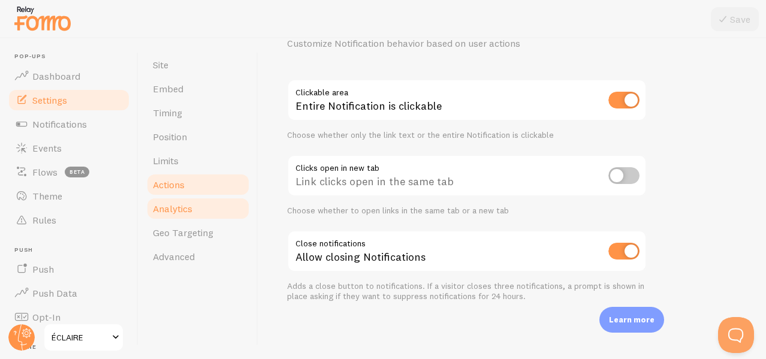
click at [174, 211] on span "Analytics" at bounding box center [173, 209] width 40 height 12
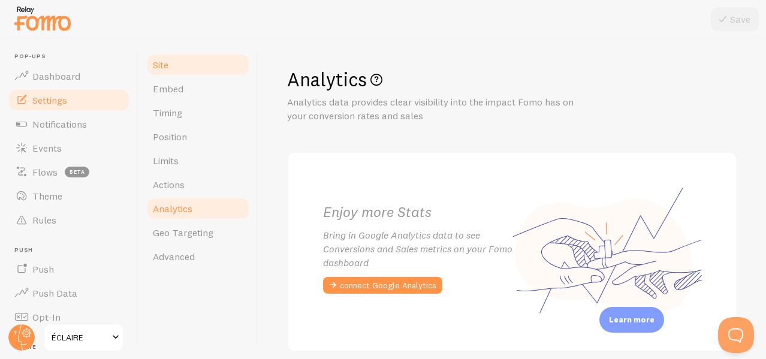
click at [179, 67] on link "Site" at bounding box center [198, 65] width 105 height 24
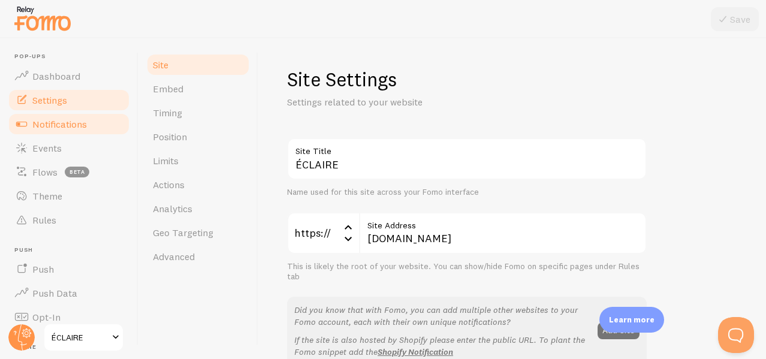
click at [47, 129] on span "Notifications" at bounding box center [59, 124] width 55 height 12
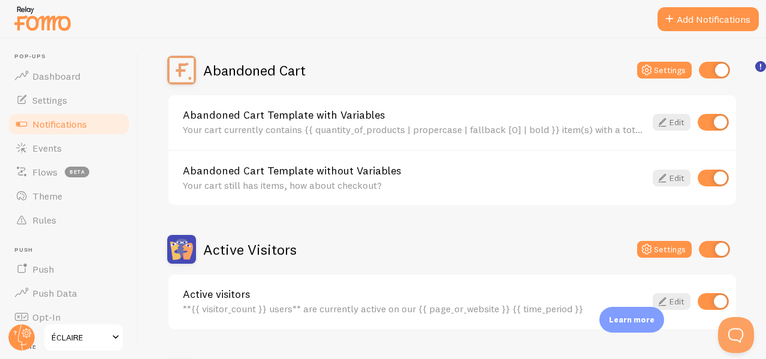
scroll to position [113, 0]
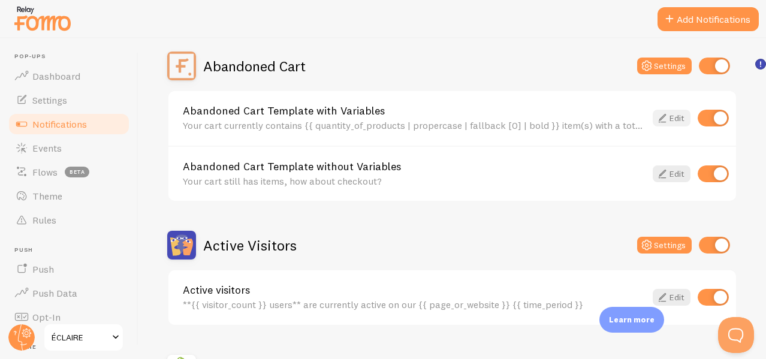
click at [660, 113] on link "Edit" at bounding box center [672, 118] width 38 height 17
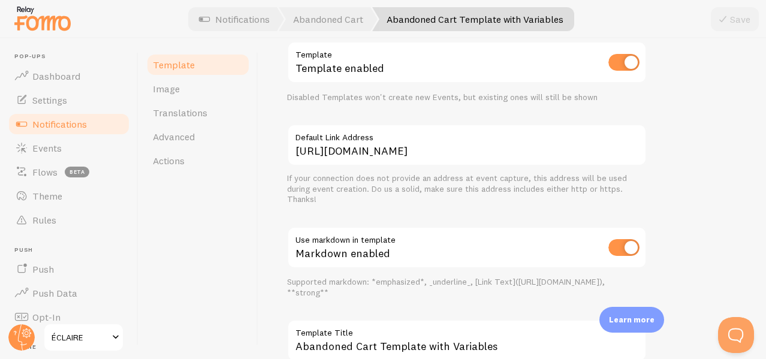
scroll to position [560, 0]
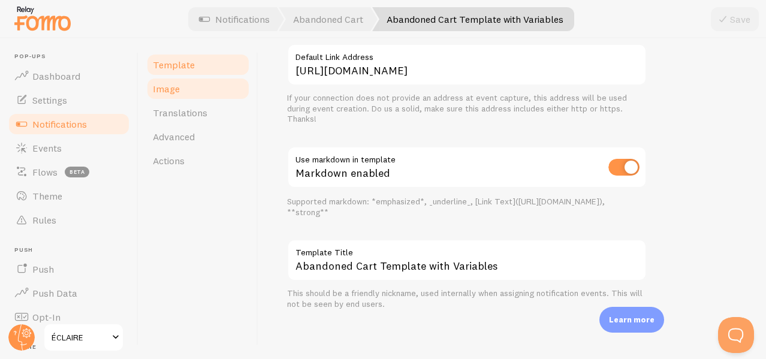
click at [189, 89] on link "Image" at bounding box center [198, 89] width 105 height 24
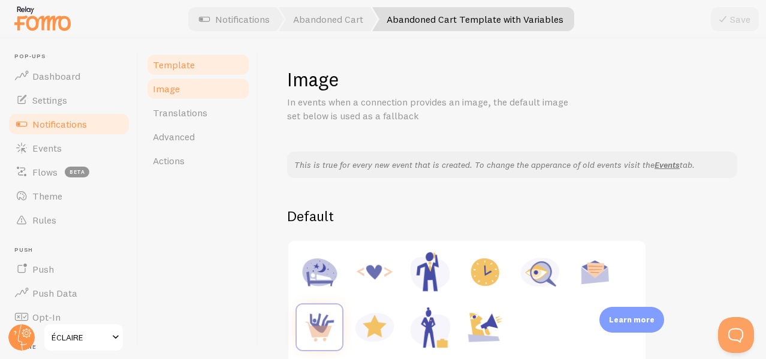
click at [201, 58] on link "Template" at bounding box center [198, 65] width 105 height 24
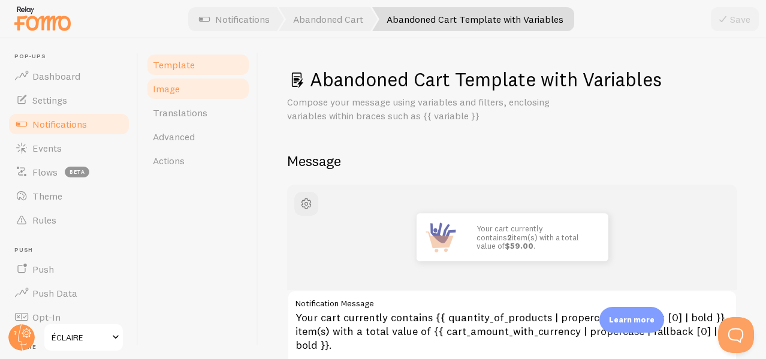
click at [186, 92] on link "Image" at bounding box center [198, 89] width 105 height 24
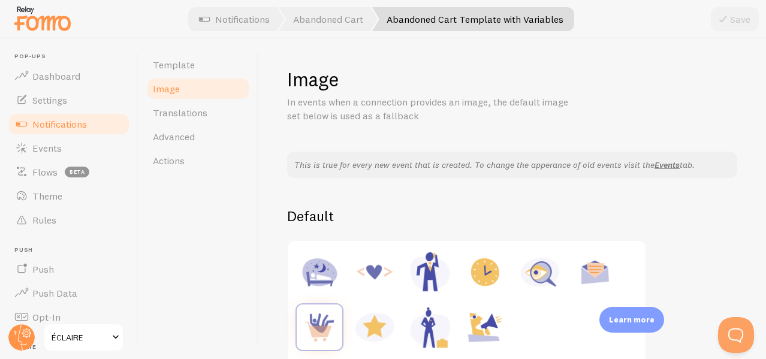
scroll to position [297, 0]
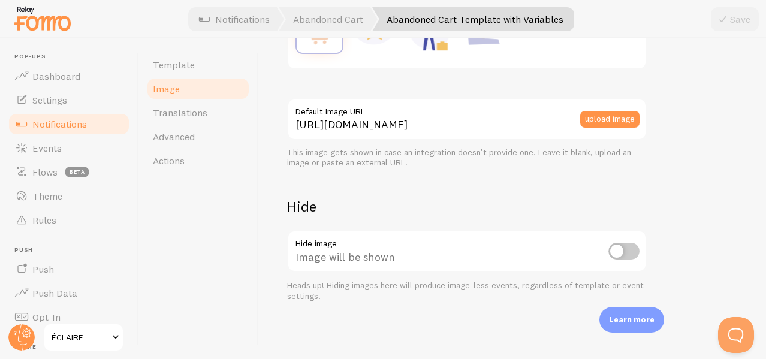
click at [630, 248] on input "checkbox" at bounding box center [623, 251] width 31 height 17
checkbox input "true"
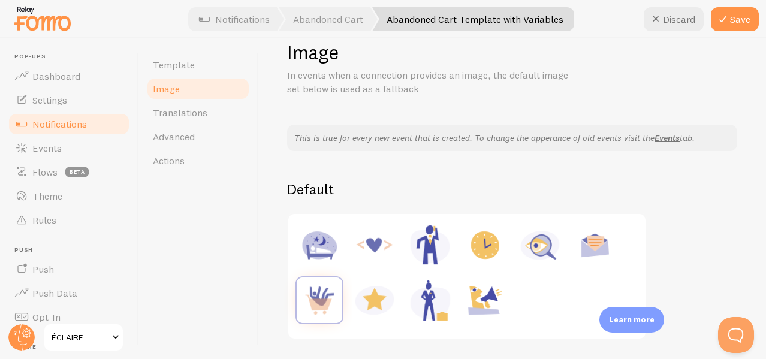
scroll to position [0, 0]
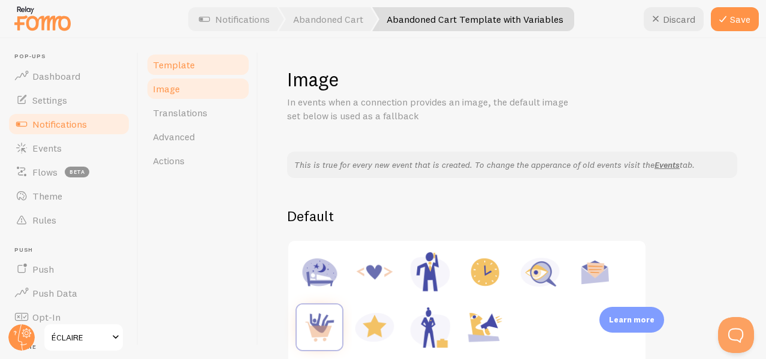
click at [207, 73] on link "Template" at bounding box center [198, 65] width 105 height 24
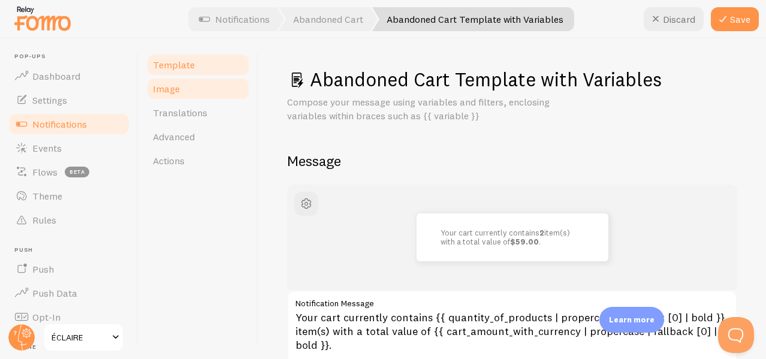
click at [191, 99] on link "Image" at bounding box center [198, 89] width 105 height 24
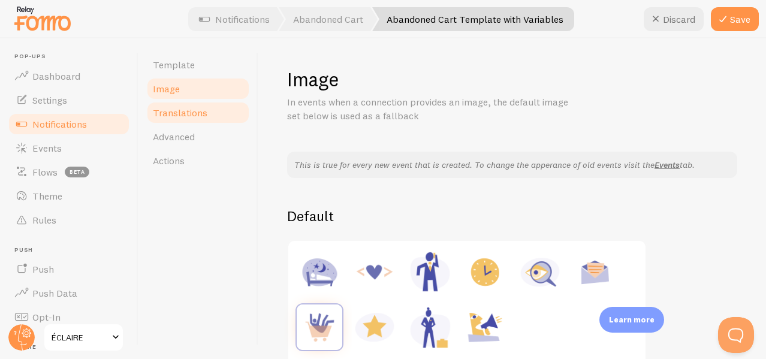
click at [184, 114] on span "Translations" at bounding box center [180, 113] width 55 height 12
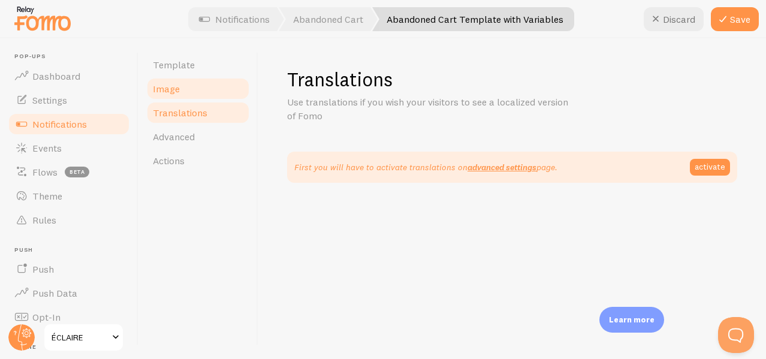
click at [190, 99] on link "Image" at bounding box center [198, 89] width 105 height 24
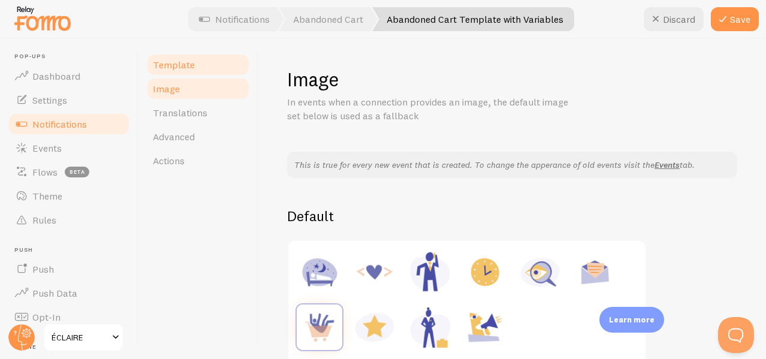
click at [183, 65] on span "Template" at bounding box center [174, 65] width 42 height 12
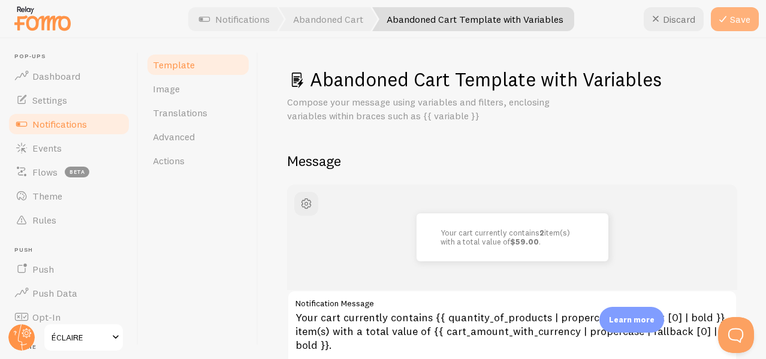
click at [722, 13] on icon at bounding box center [723, 19] width 14 height 14
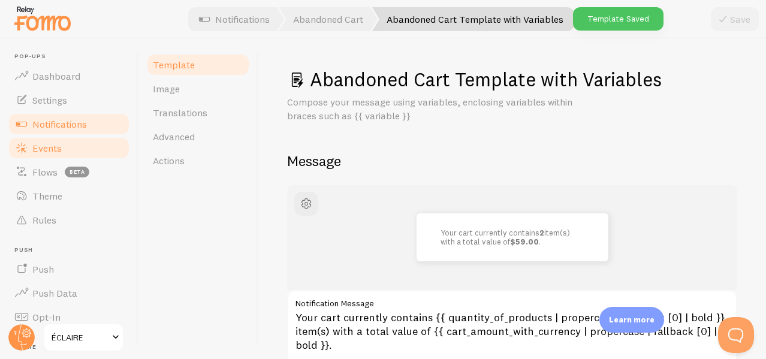
click at [33, 138] on link "Events" at bounding box center [68, 148] width 123 height 24
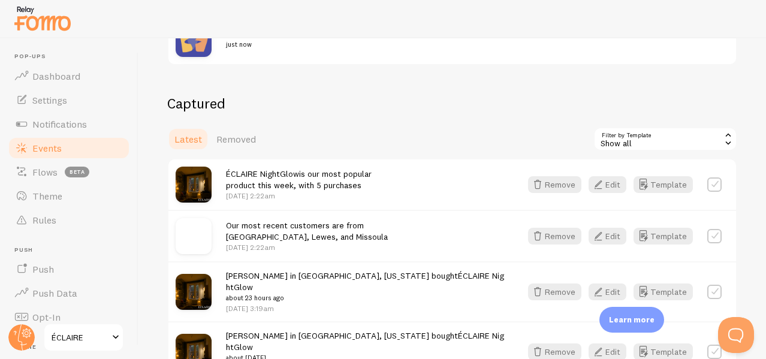
scroll to position [253, 0]
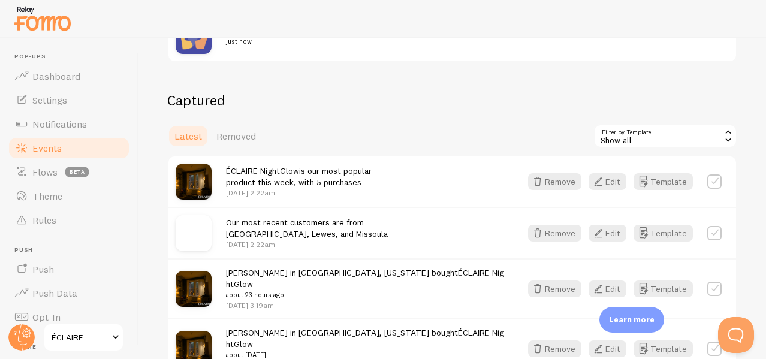
click at [707, 183] on label at bounding box center [714, 181] width 14 height 14
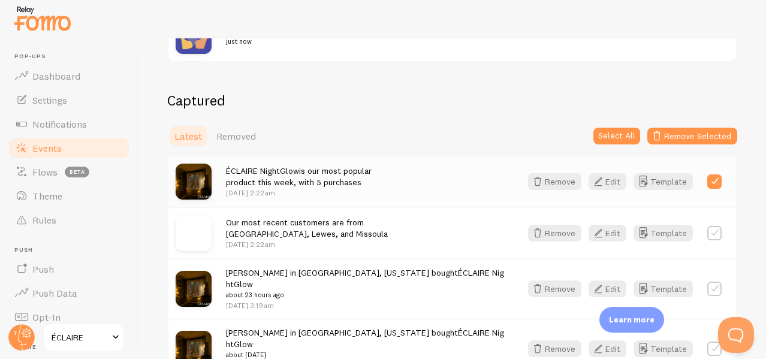
click at [707, 183] on label at bounding box center [714, 181] width 14 height 14
checkbox input "false"
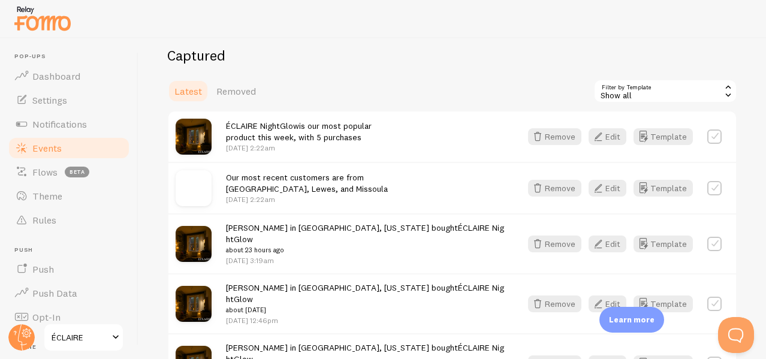
scroll to position [298, 0]
click at [240, 89] on span "Removed" at bounding box center [236, 90] width 40 height 12
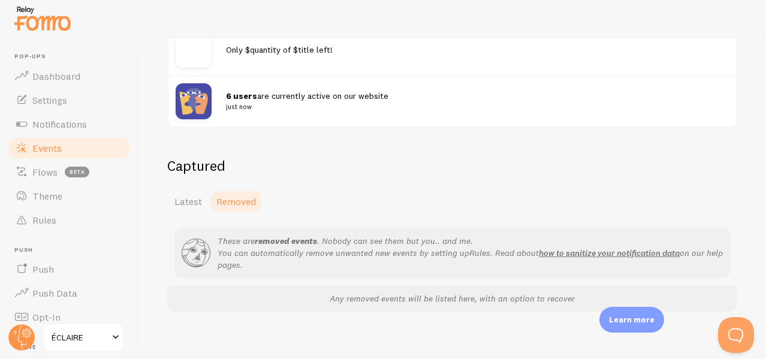
scroll to position [197, 0]
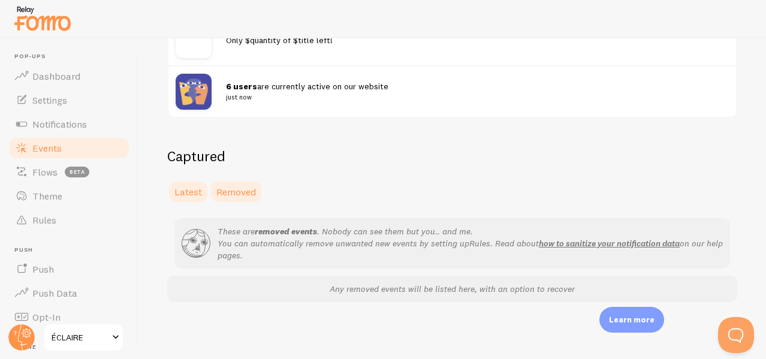
click at [189, 188] on span "Latest" at bounding box center [188, 192] width 28 height 12
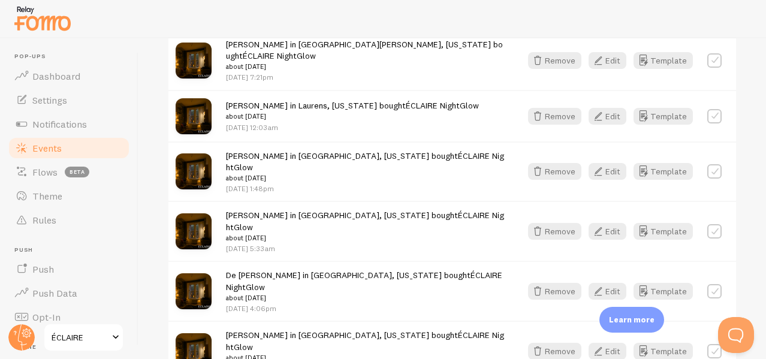
scroll to position [777, 0]
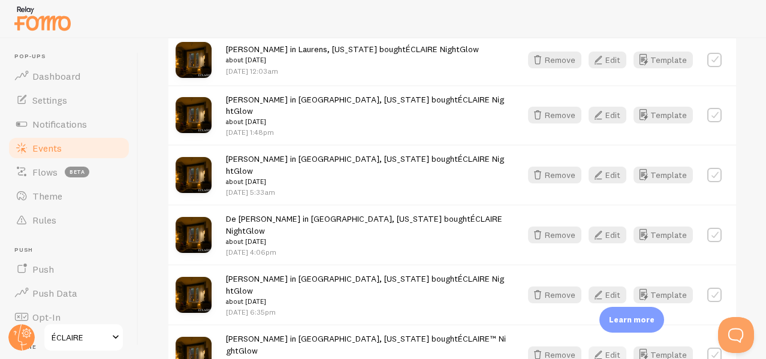
click at [592, 348] on icon "button" at bounding box center [598, 355] width 14 height 14
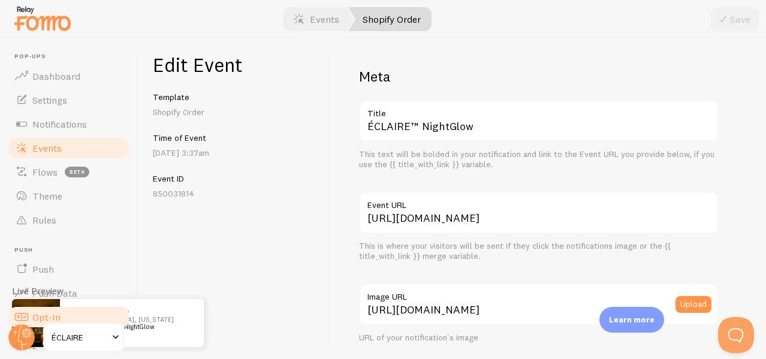
click at [27, 319] on span at bounding box center [21, 317] width 14 height 14
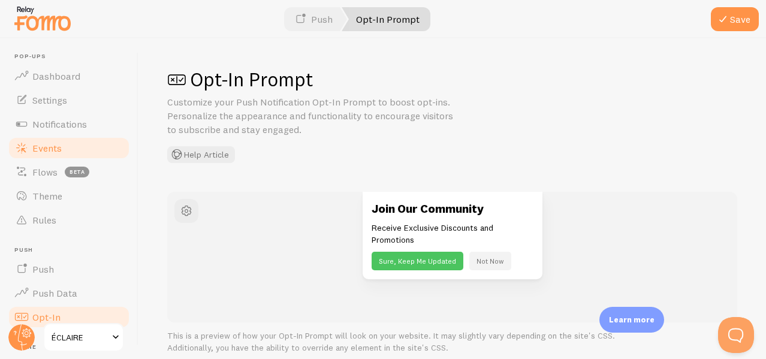
click at [53, 155] on link "Events" at bounding box center [68, 148] width 123 height 24
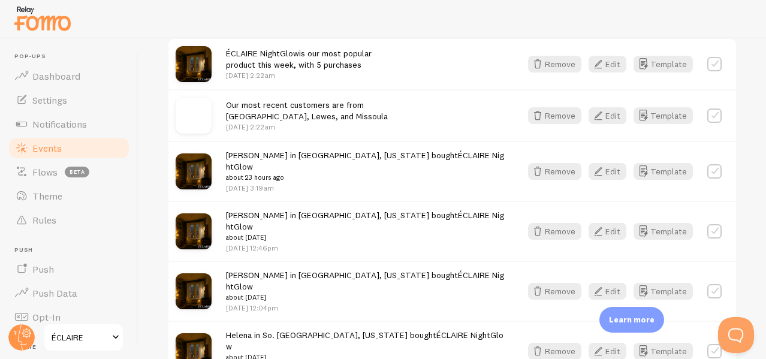
scroll to position [373, 0]
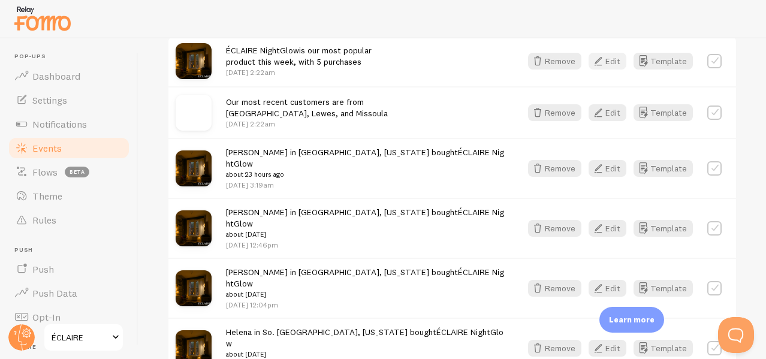
click at [599, 64] on button "Edit" at bounding box center [607, 61] width 38 height 17
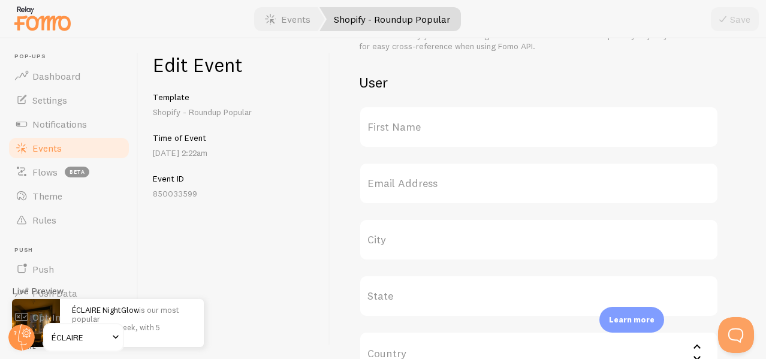
scroll to position [384, 0]
click at [394, 128] on label "First Name" at bounding box center [539, 126] width 360 height 42
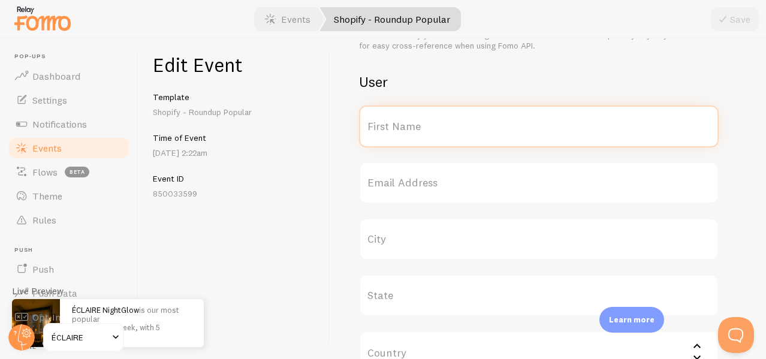
click at [394, 128] on input "First Name" at bounding box center [539, 126] width 360 height 42
type input "n"
type input "j"
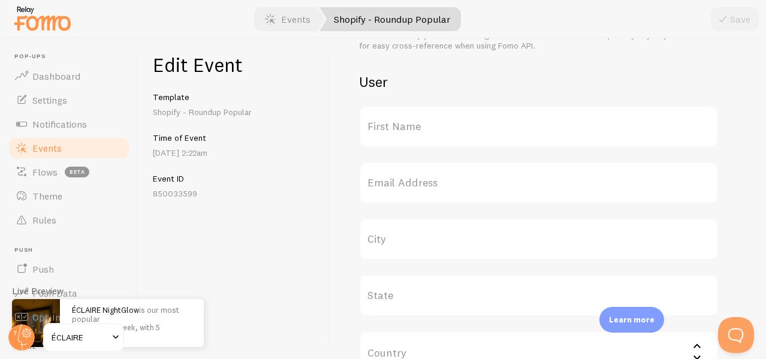
click at [336, 152] on div "Meta ÉCLAIRE NightGlow Title This text will be bolded in your notification and …" at bounding box center [548, 198] width 436 height 321
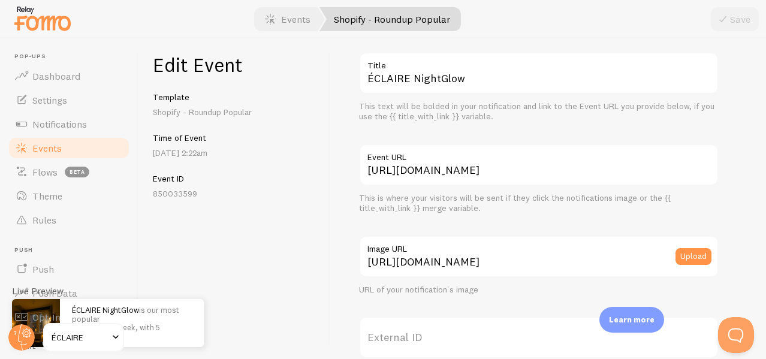
scroll to position [0, 0]
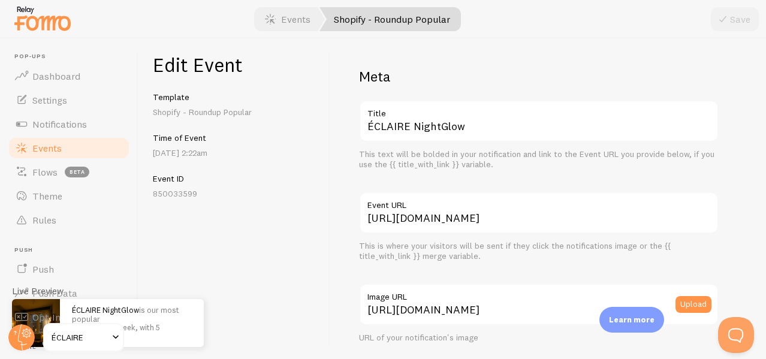
click at [83, 146] on link "Events" at bounding box center [68, 148] width 123 height 24
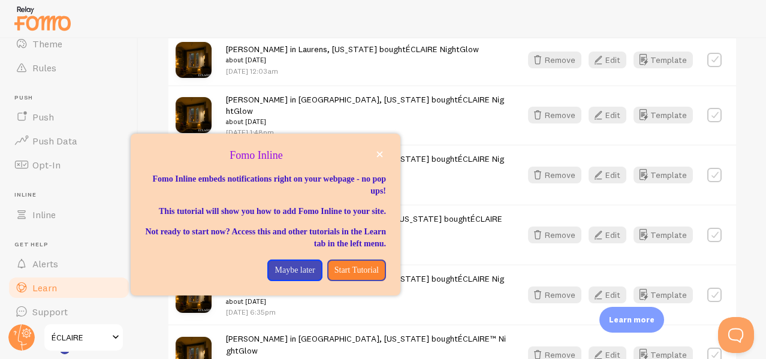
scroll to position [159, 0]
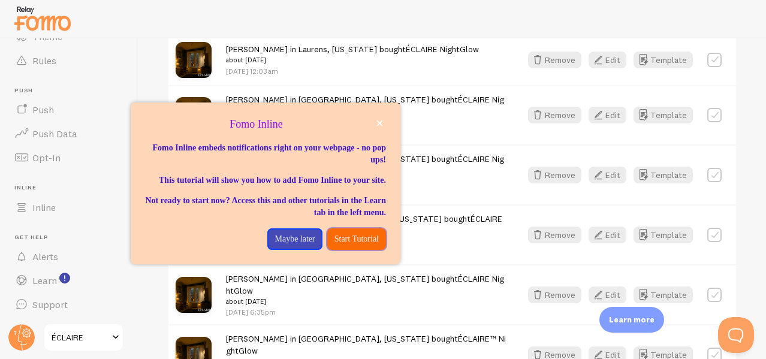
click at [335, 244] on button "Start Tutorial" at bounding box center [356, 239] width 59 height 22
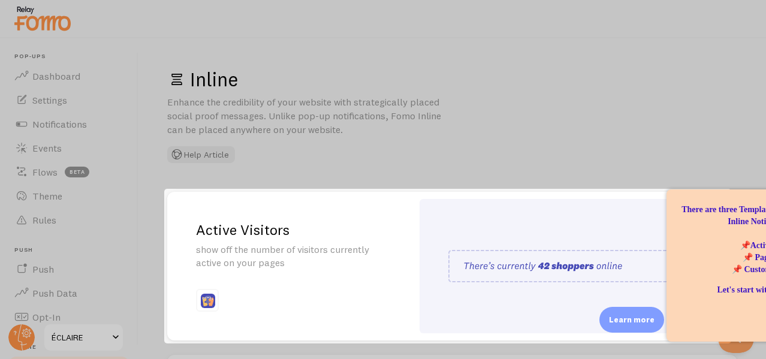
click at [137, 216] on div at bounding box center [82, 266] width 164 height 155
click at [530, 262] on img at bounding box center [574, 266] width 253 height 32
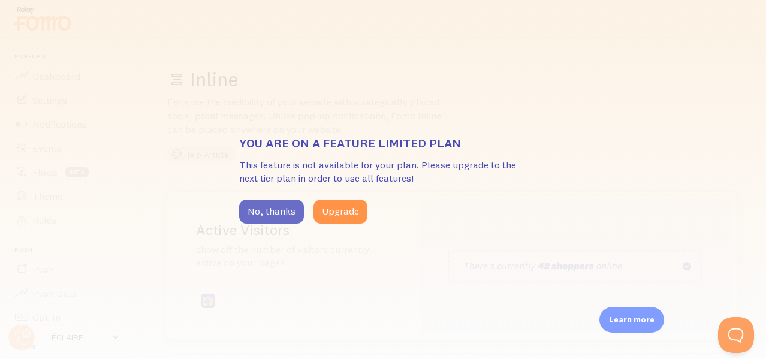
click at [291, 214] on button "No, thanks" at bounding box center [271, 212] width 65 height 24
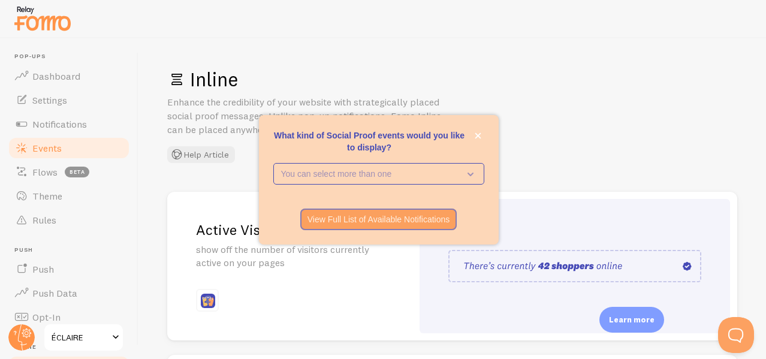
click at [48, 150] on span "Events" at bounding box center [46, 148] width 29 height 12
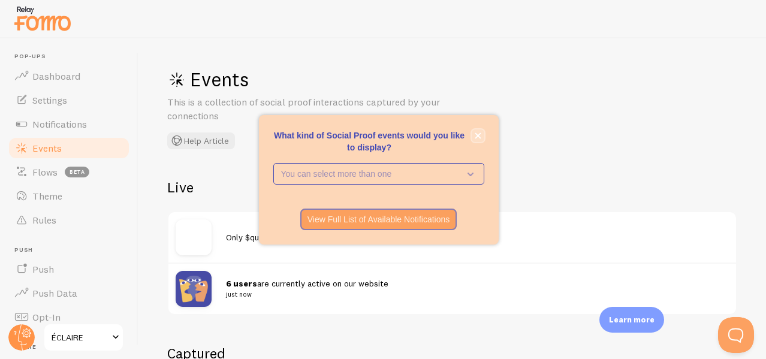
click at [475, 138] on icon "close," at bounding box center [478, 135] width 6 height 6
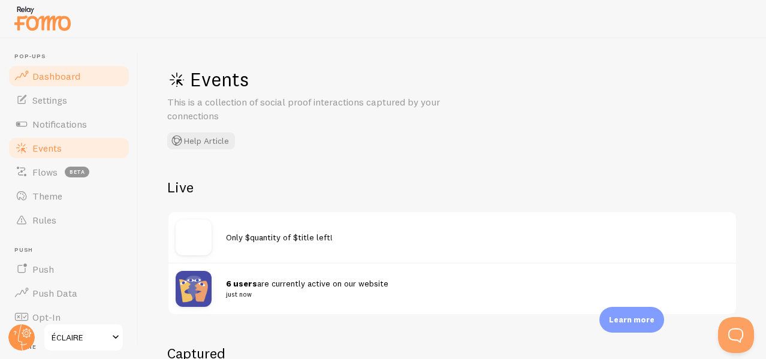
click at [71, 74] on span "Dashboard" at bounding box center [56, 76] width 48 height 12
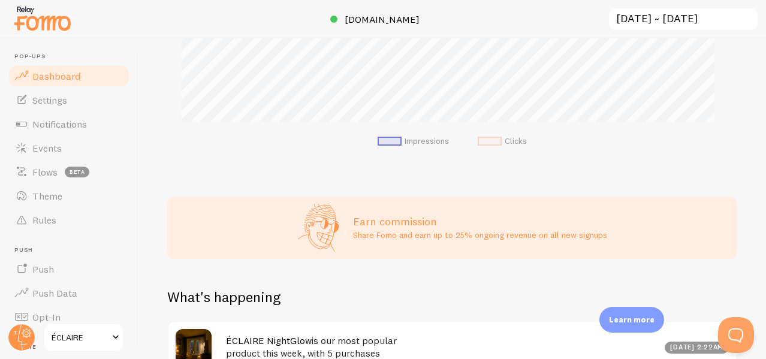
scroll to position [387, 0]
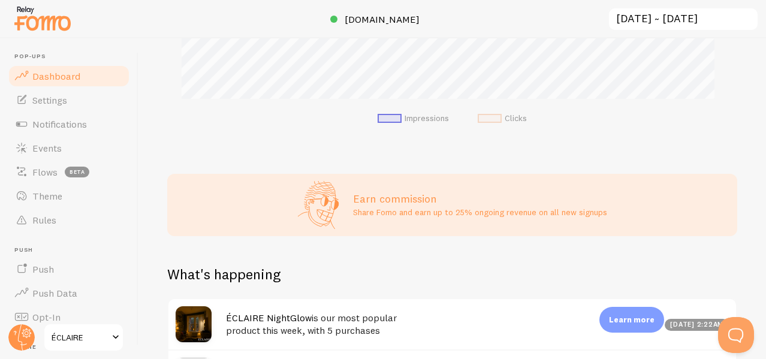
click at [62, 333] on span "ÉCLAIRE" at bounding box center [80, 337] width 57 height 14
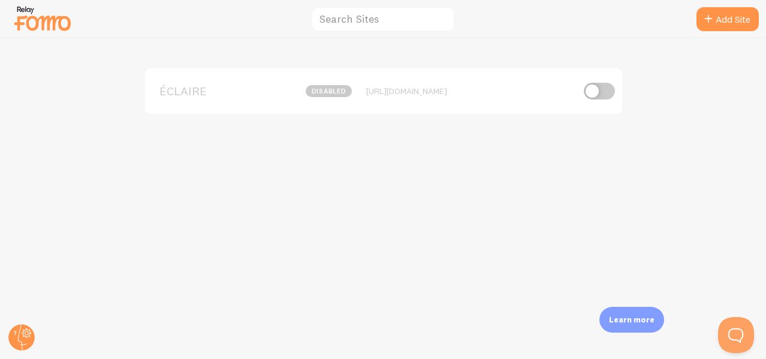
click at [600, 88] on input "checkbox" at bounding box center [599, 91] width 31 height 17
checkbox input "true"
click at [43, 14] on img at bounding box center [43, 18] width 60 height 31
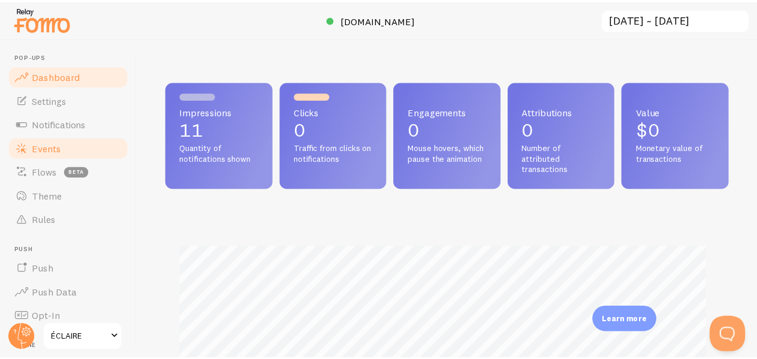
scroll to position [159, 0]
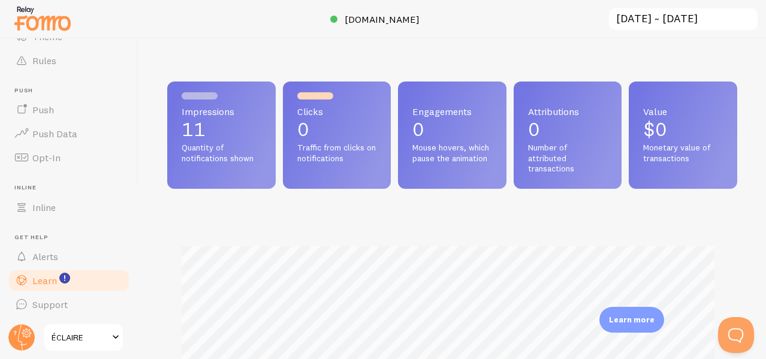
click at [46, 286] on link "Learn" at bounding box center [68, 280] width 123 height 24
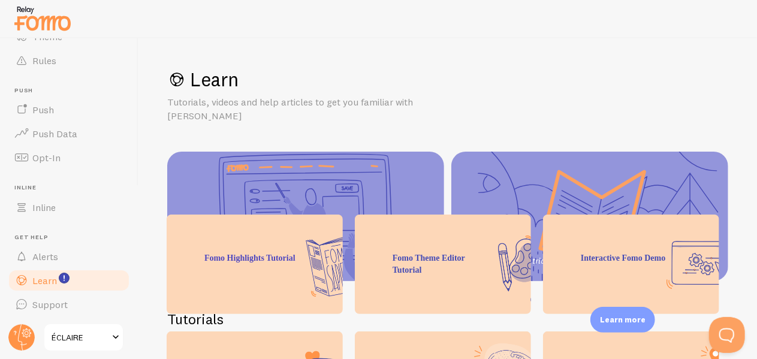
scroll to position [114, 0]
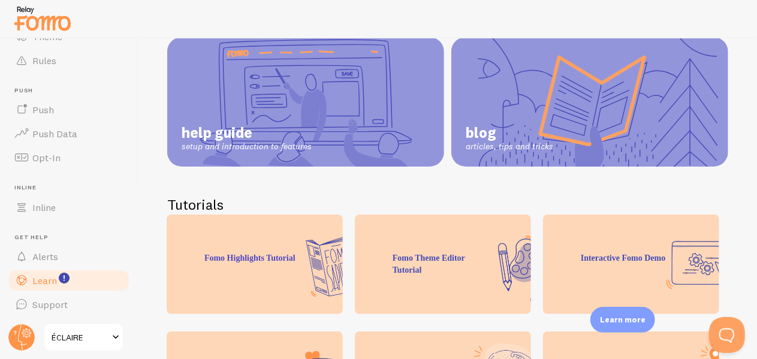
click at [275, 123] on span "help guide" at bounding box center [247, 132] width 130 height 18
click at [77, 337] on span "ÉCLAIRE" at bounding box center [80, 337] width 57 height 14
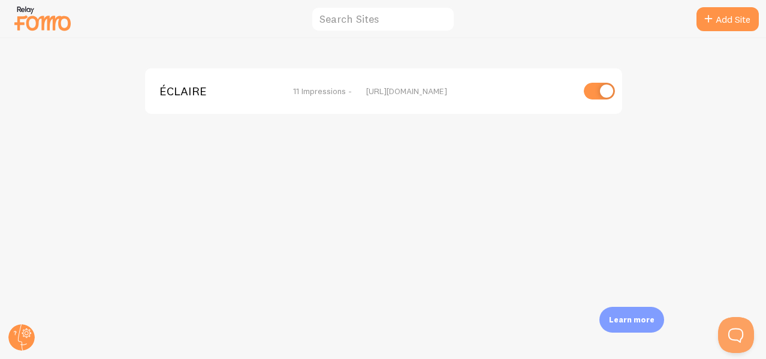
click at [600, 90] on input "checkbox" at bounding box center [599, 91] width 31 height 17
checkbox input "false"
